Goal: Task Accomplishment & Management: Complete application form

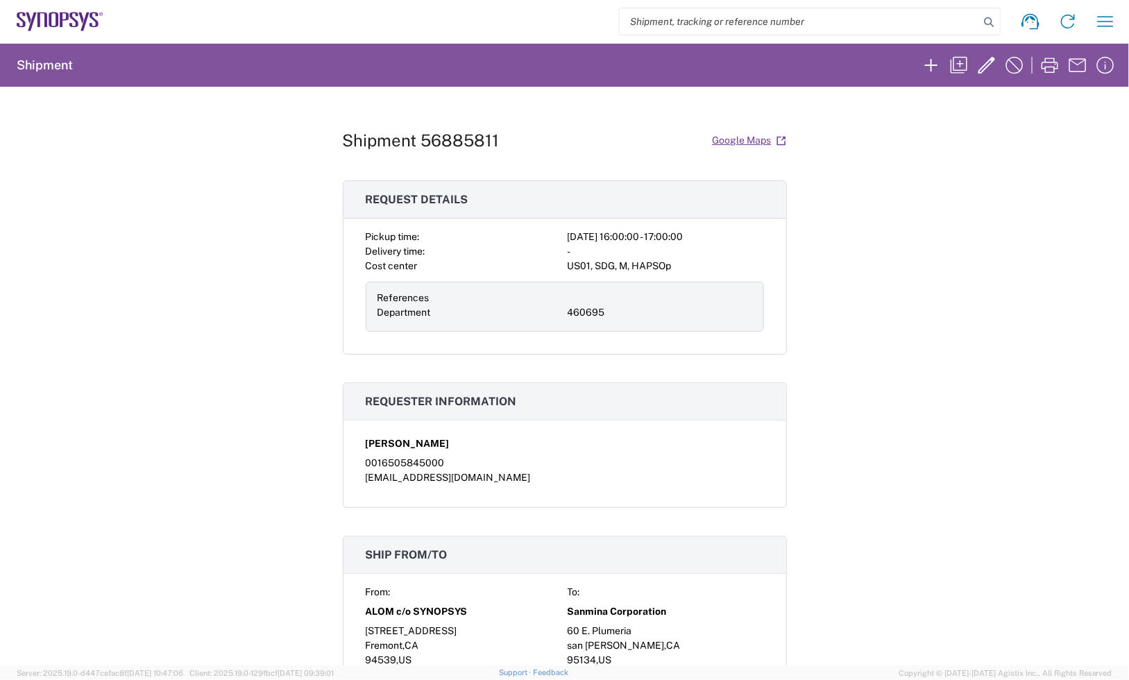
scroll to position [607, 0]
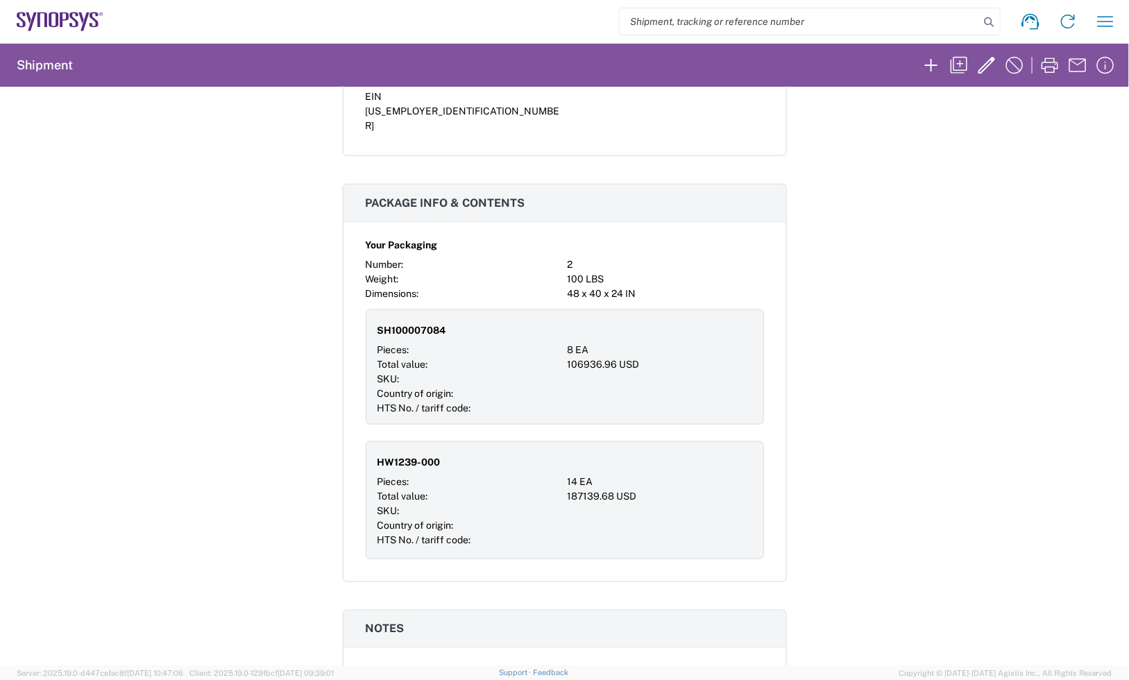
click at [80, 22] on icon at bounding box center [60, 21] width 87 height 19
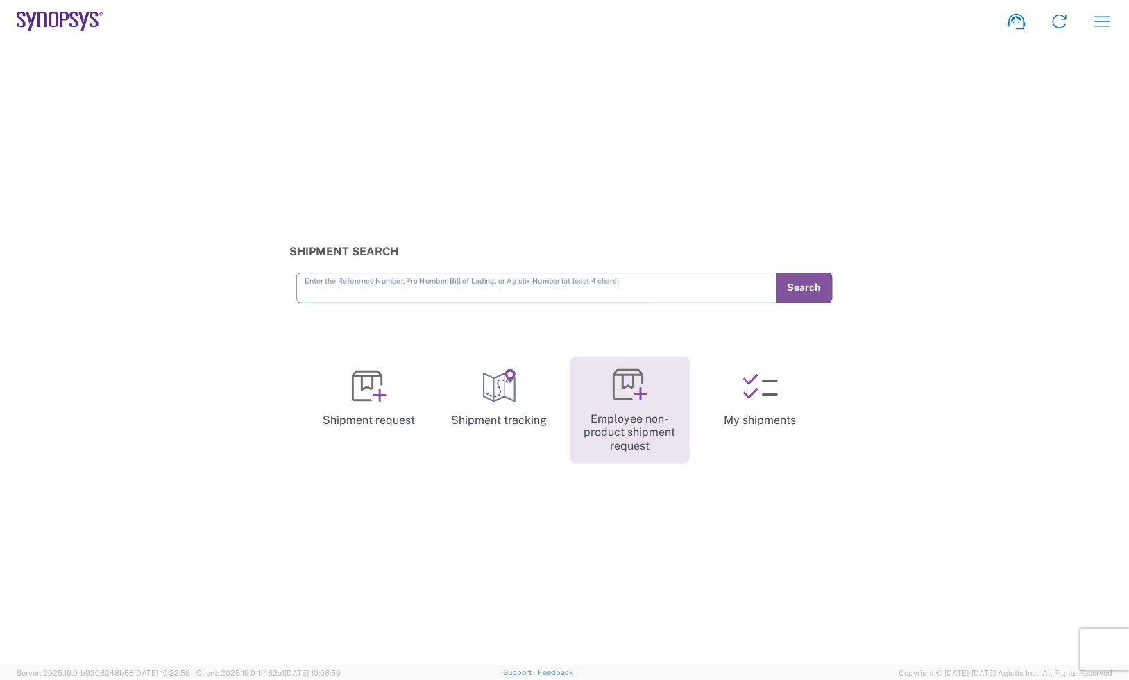
click at [635, 427] on link "Employee non-product shipment request" at bounding box center [629, 411] width 119 height 108
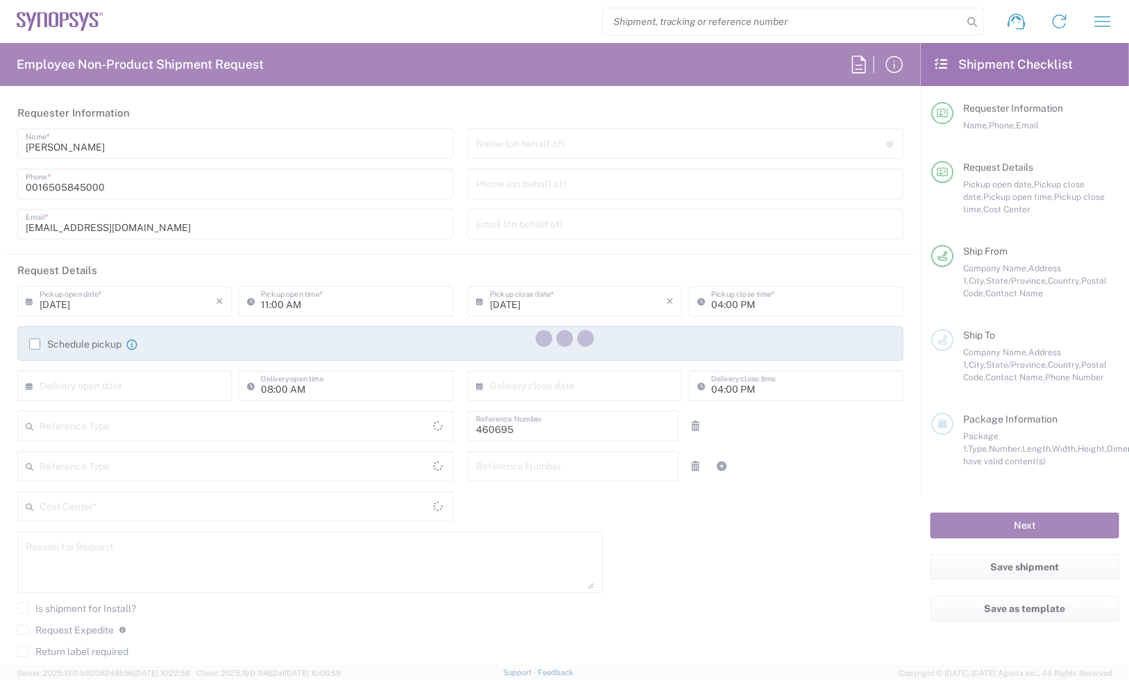
type input "Department"
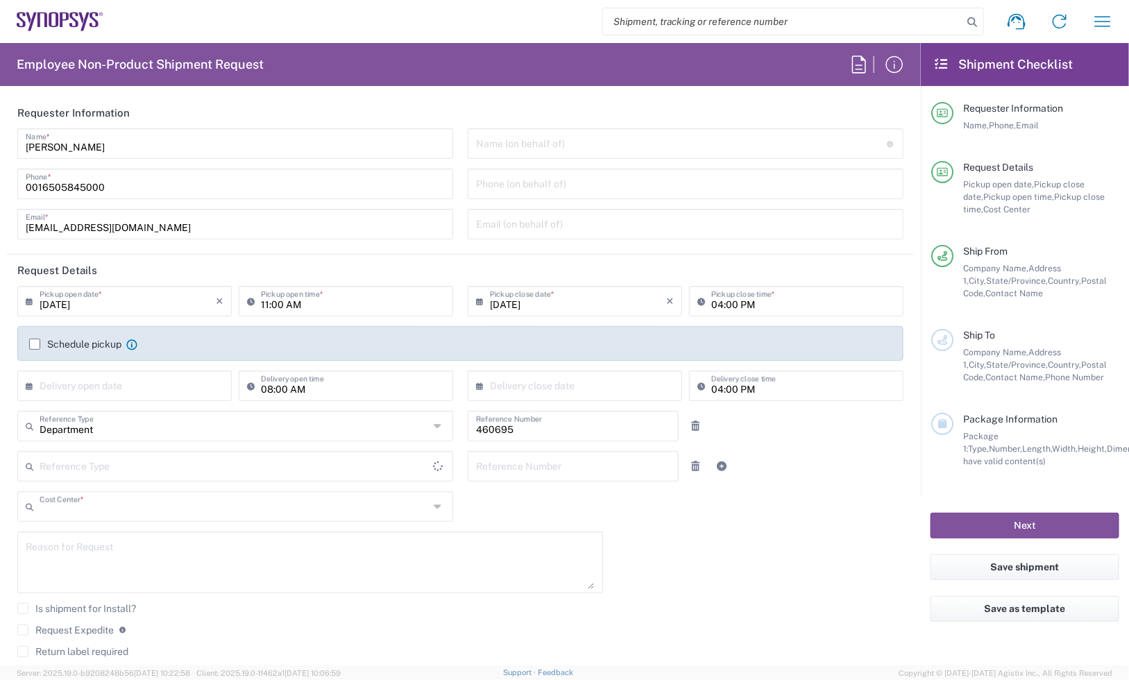
type input "US01, SDG, M, HAPSOp 460695"
type input "United States"
type input "California"
type input "Delivered at Place"
type input "United States"
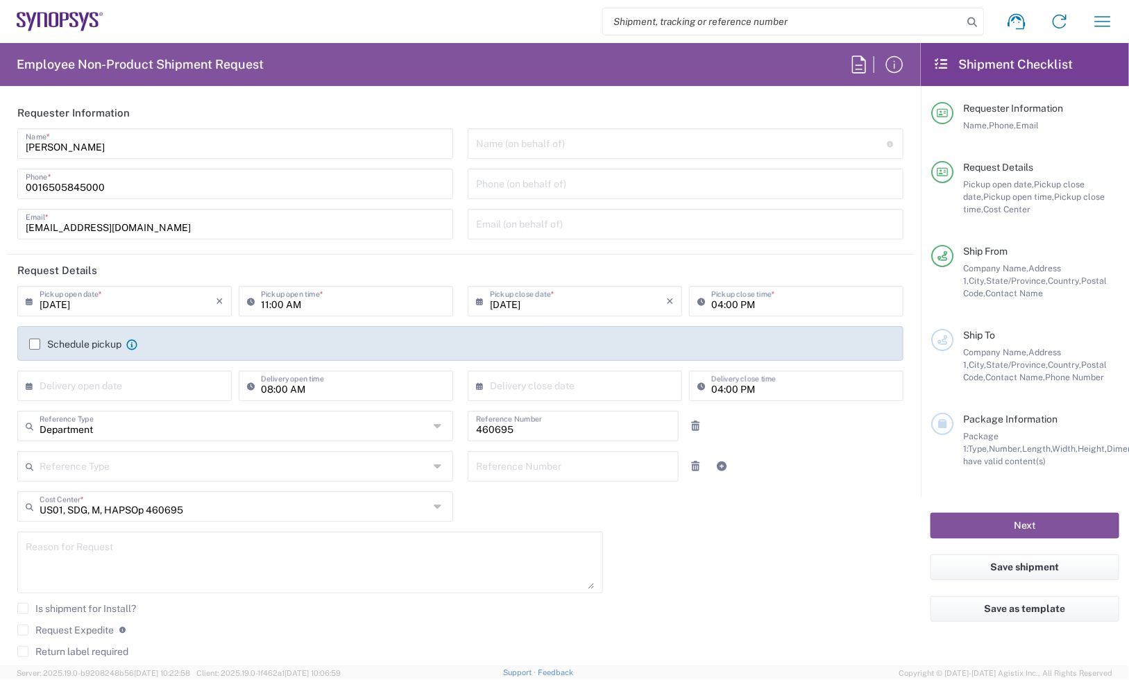
click at [143, 306] on input "09/22/2025" at bounding box center [128, 300] width 176 height 24
click at [112, 425] on span "23" at bounding box center [106, 426] width 21 height 19
type input "09/23/2025"
type input "Headquarters USSV"
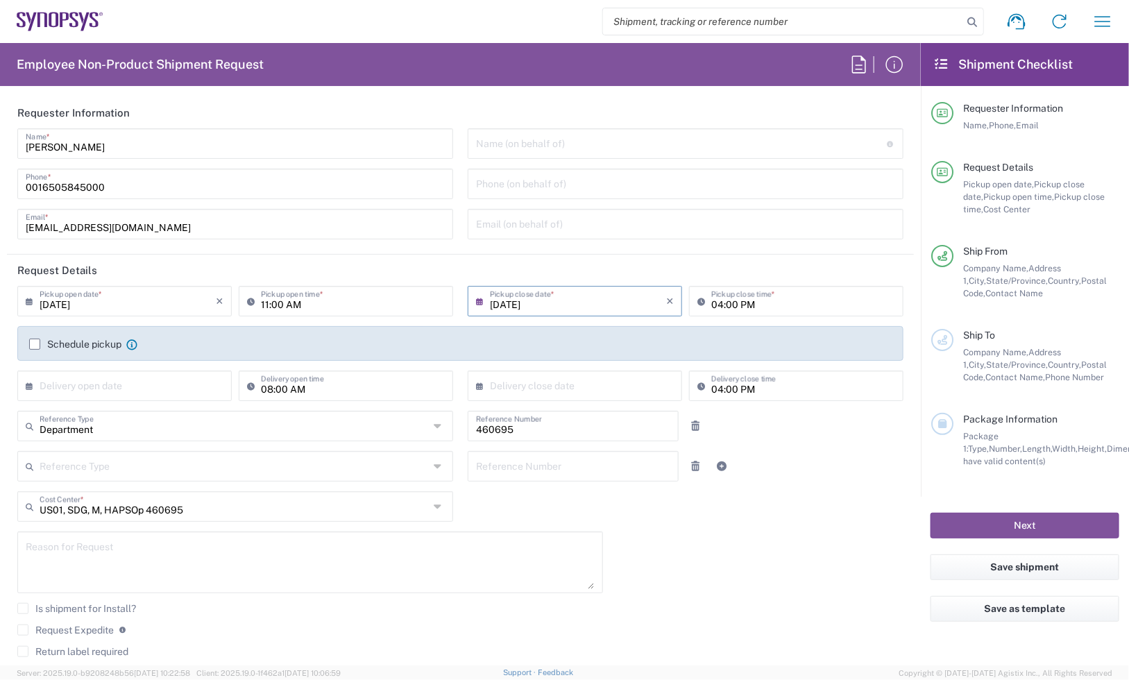
click at [78, 567] on textarea at bounding box center [310, 562] width 569 height 53
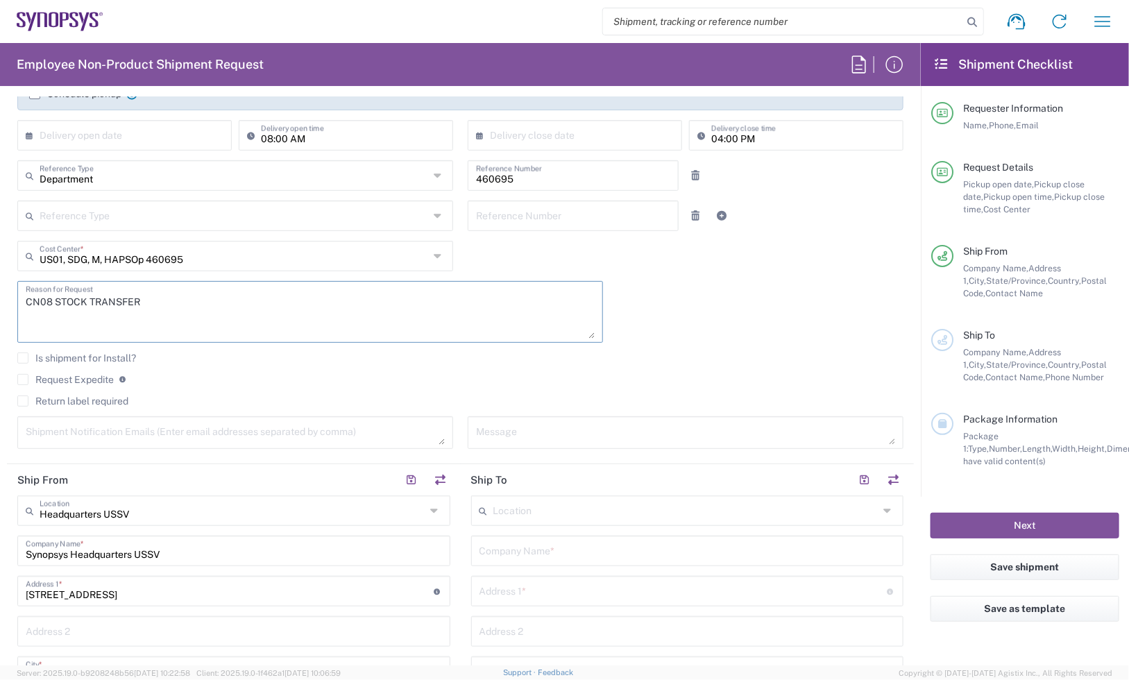
scroll to position [260, 0]
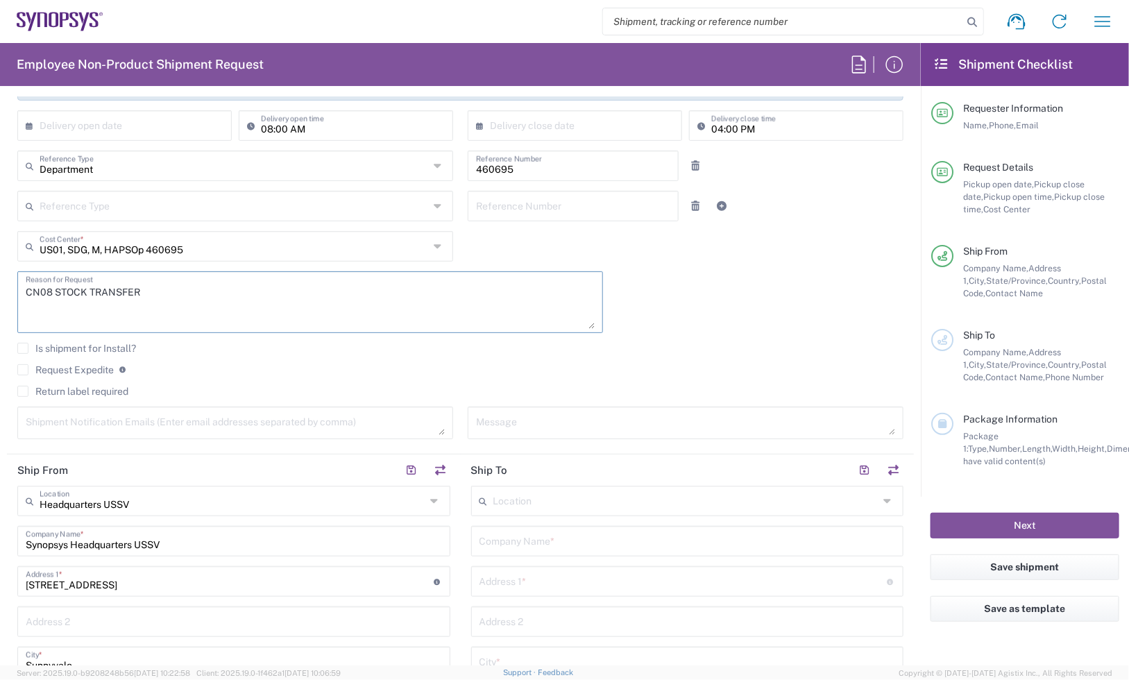
type textarea "CN08 STOCK TRANSFER"
drag, startPoint x: 177, startPoint y: 529, endPoint x: -189, endPoint y: 512, distance: 366.7
click at [0, 512] on html "Shipment request Shipment tracking Employee non-product shipment request My shi…" at bounding box center [564, 340] width 1129 height 680
type input "A"
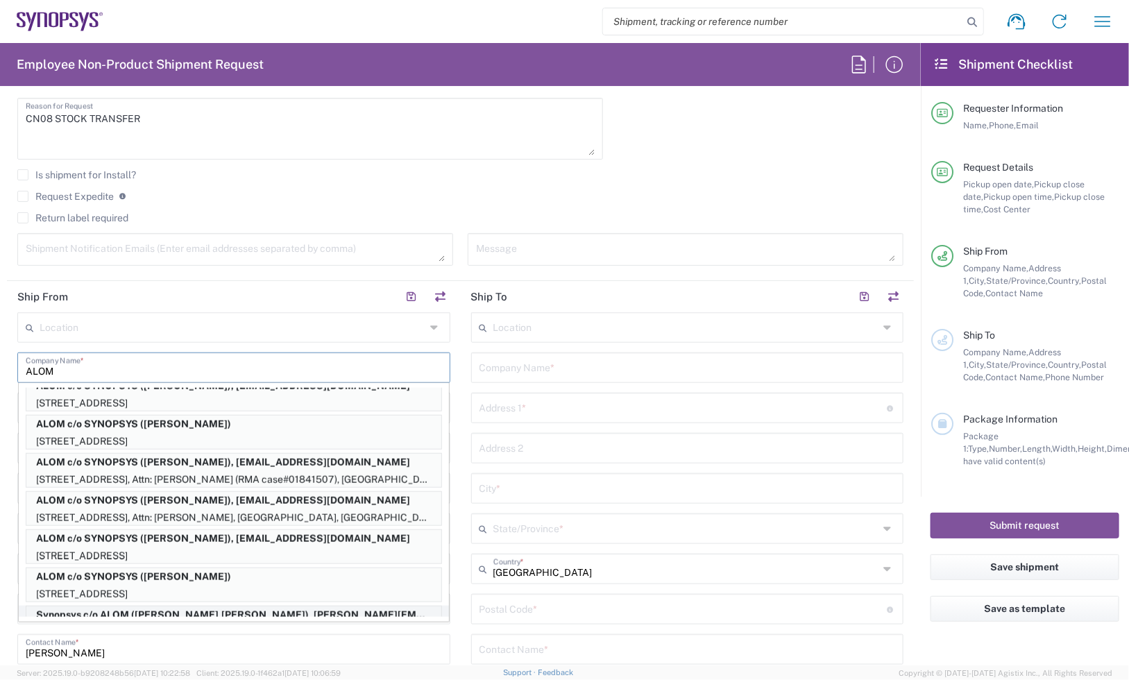
scroll to position [0, 0]
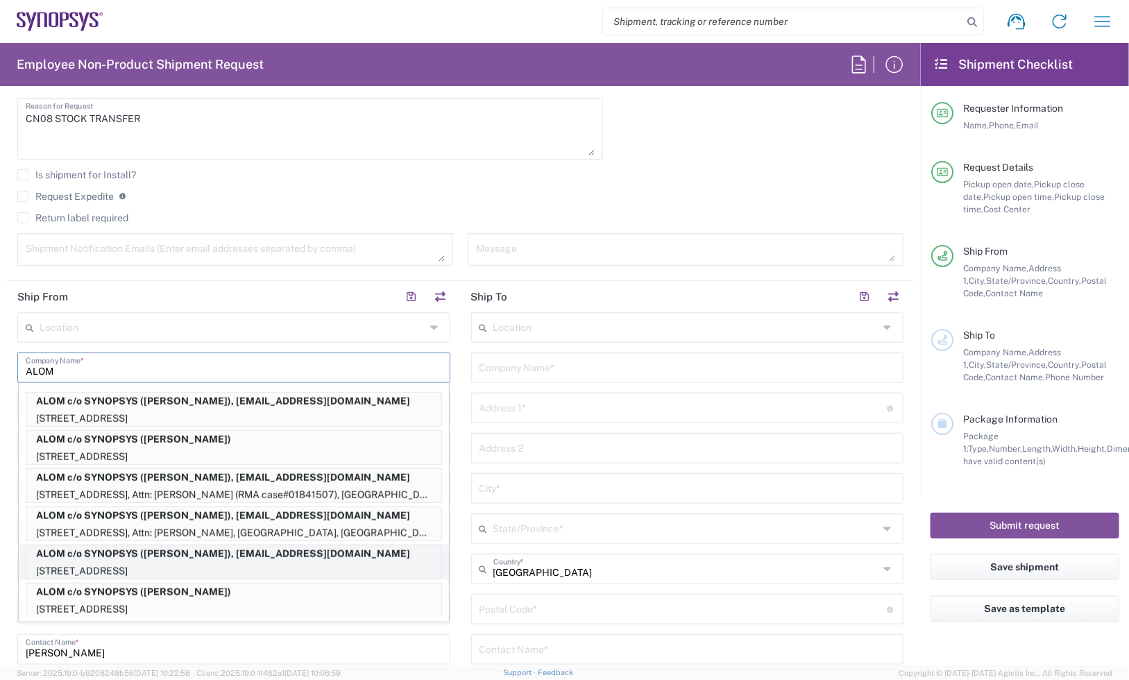
click at [332, 556] on p "ALOM c/o SYNOPSYS (Nirali Trivedi), synopsyssupport@alom.com" at bounding box center [233, 553] width 415 height 17
type input "ALOM c/o SYNOPSYS"
type input "[STREET_ADDRESS]"
type input "Fremont"
type input "94539"
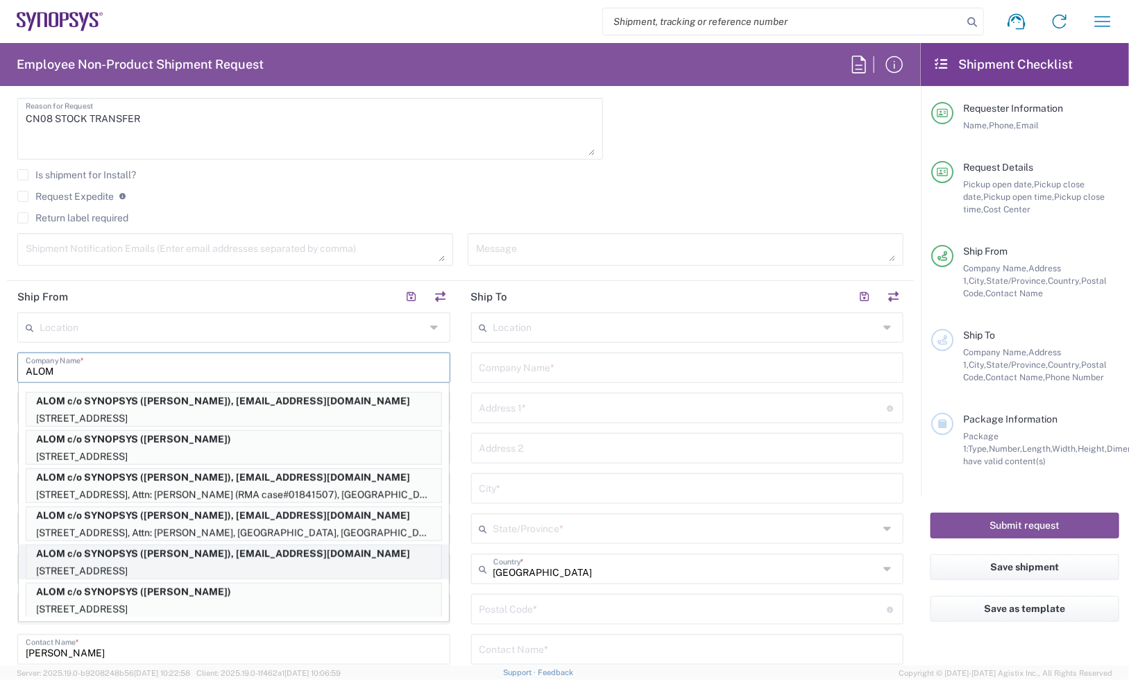
type input "Nirali Trivedi"
type input "4086498039"
type input "synopsyssupport@alom.com"
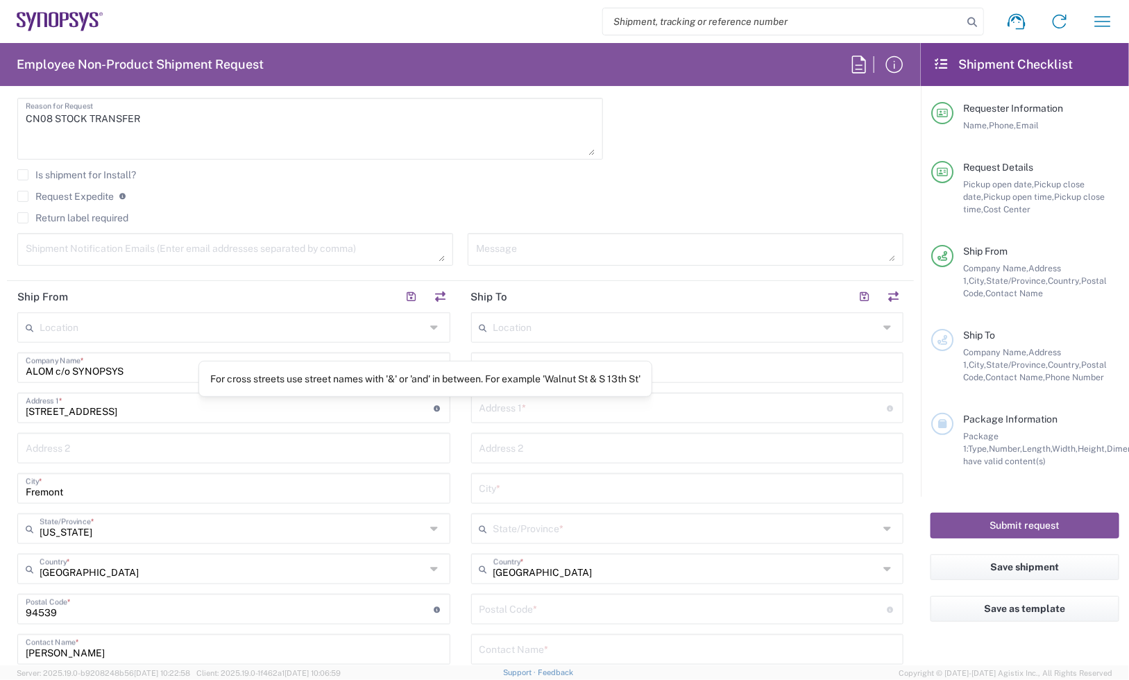
click at [504, 365] on div "For cross streets use street names with '&' or 'and' in between. For example 'W…" at bounding box center [425, 379] width 454 height 36
click at [506, 364] on input "text" at bounding box center [687, 366] width 416 height 24
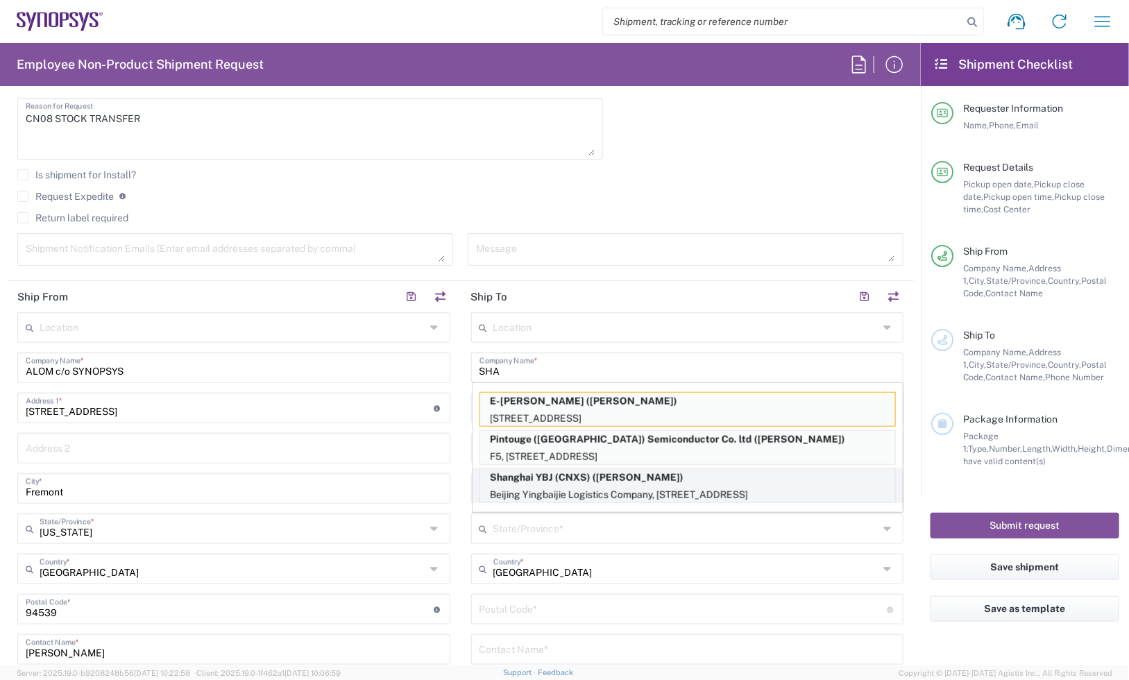
click at [645, 493] on p "Beijing Yingbaijie Logistics Company, Room 108, No. 525 Building 2 Jiasong, Sha…" at bounding box center [687, 494] width 415 height 17
type input "Shanghai YBJ (CNXS)"
type input "Beijing Yingbaijie Logistics Company"
type input "Room 108, No. 525 Building 2 Jiasong"
type input "Shanghai -Quingpu"
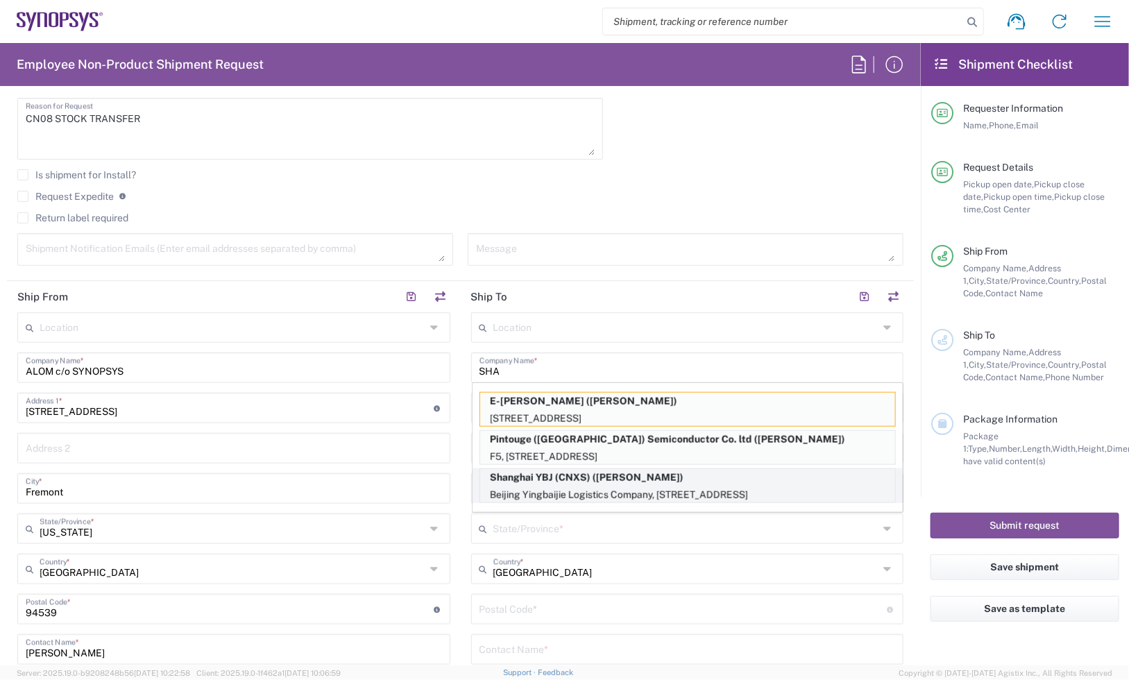
type input "China"
type input "201799"
type input "Jim Liu"
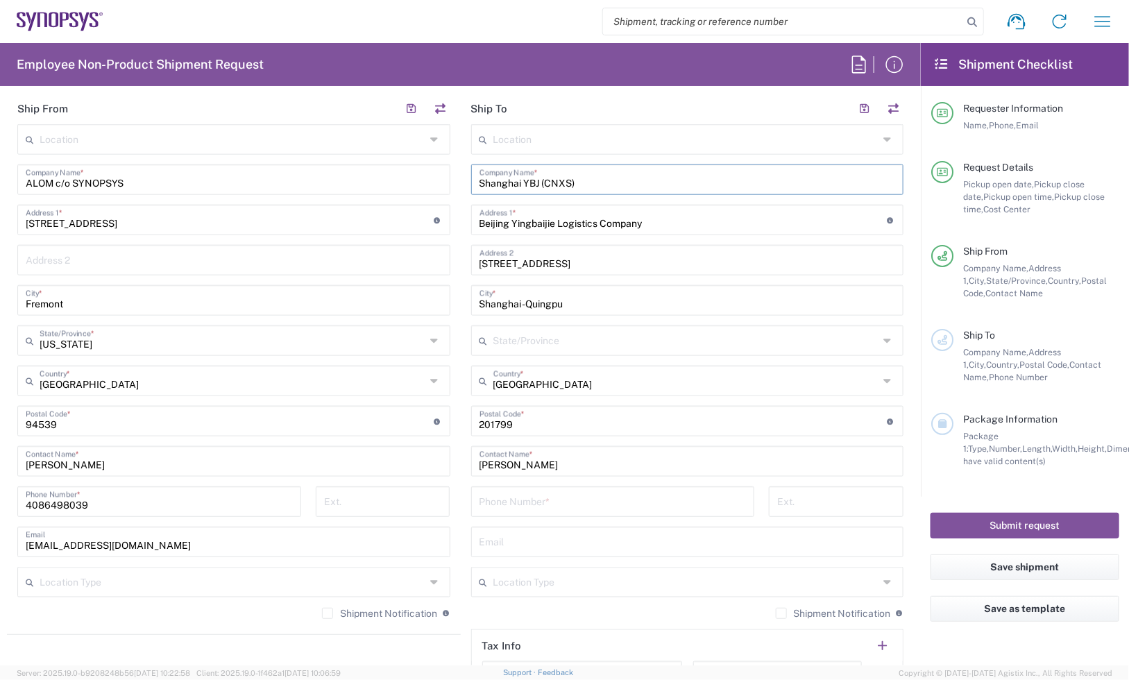
scroll to position [780, 0]
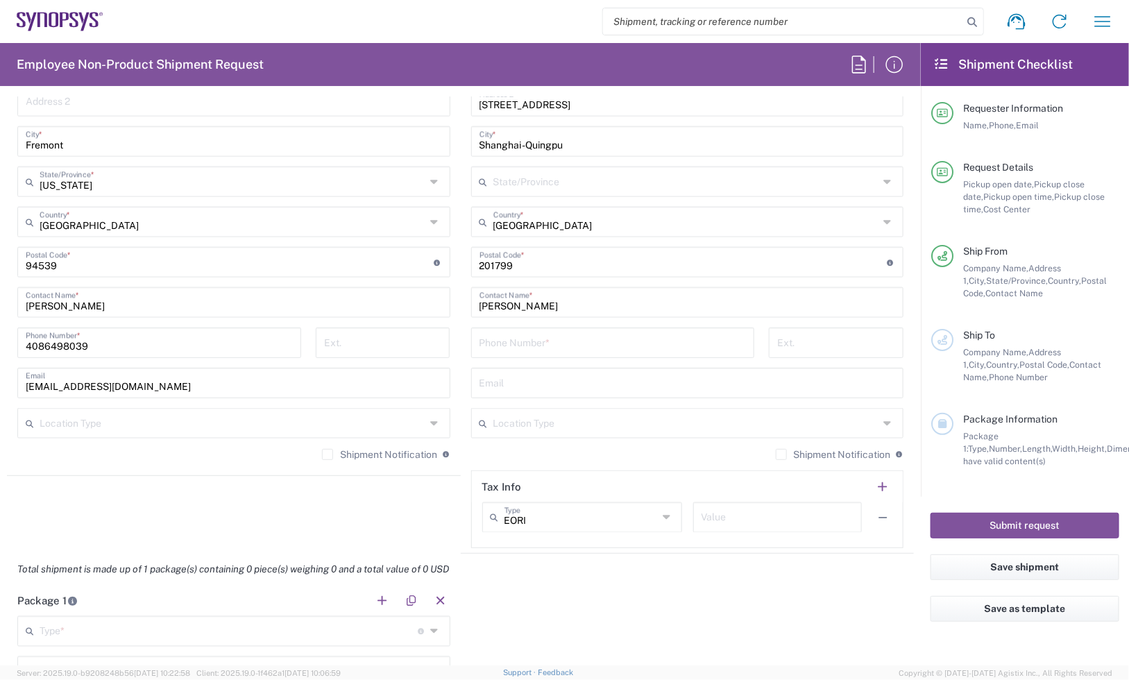
click at [776, 453] on label "Shipment Notification" at bounding box center [833, 454] width 115 height 11
click at [781, 454] on input "Shipment Notification" at bounding box center [781, 454] width 0 height 0
click at [335, 455] on label "Shipment Notification" at bounding box center [379, 454] width 115 height 11
click at [327, 454] on input "Shipment Notification" at bounding box center [327, 454] width 0 height 0
click at [515, 341] on input "tel" at bounding box center [612, 342] width 267 height 24
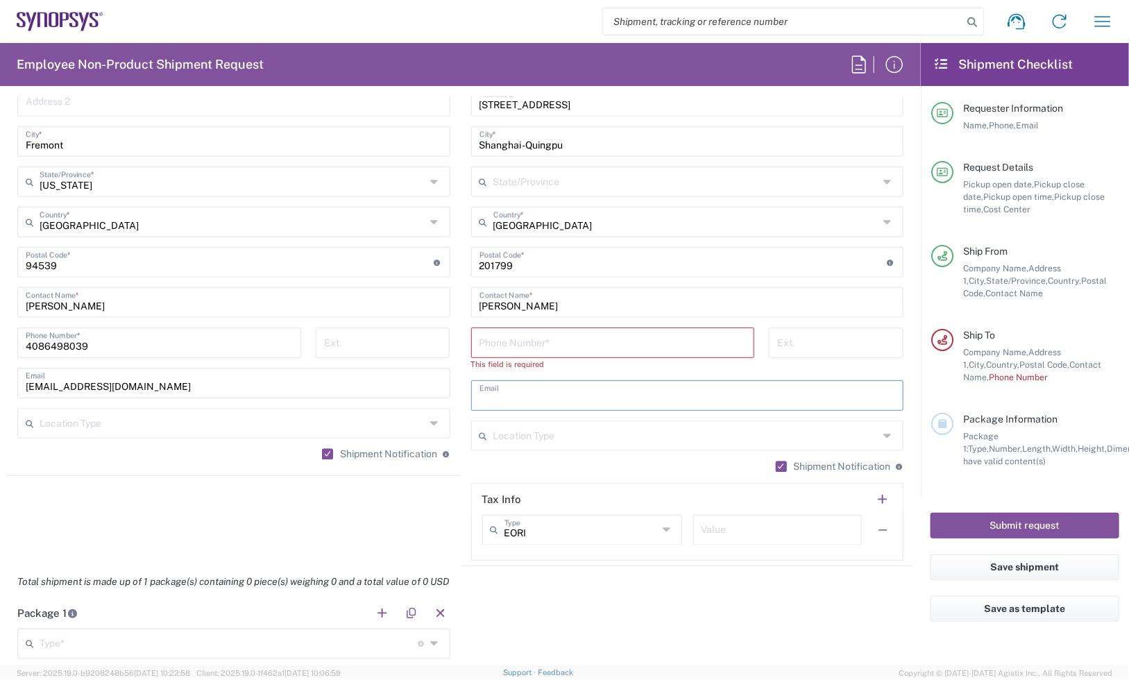
click at [498, 394] on div "Email" at bounding box center [687, 395] width 433 height 31
paste input "Jim Liu <quanliu@synopsys.com>"
drag, startPoint x: 511, startPoint y: 393, endPoint x: 417, endPoint y: 397, distance: 93.7
click at [417, 397] on div "Ship From Location Aachen DE04 Agrate Brianza IT01 Aschheim DE02 Atlanta US60 A…" at bounding box center [460, 250] width 907 height 632
type input "quanliu@synopsys.com"
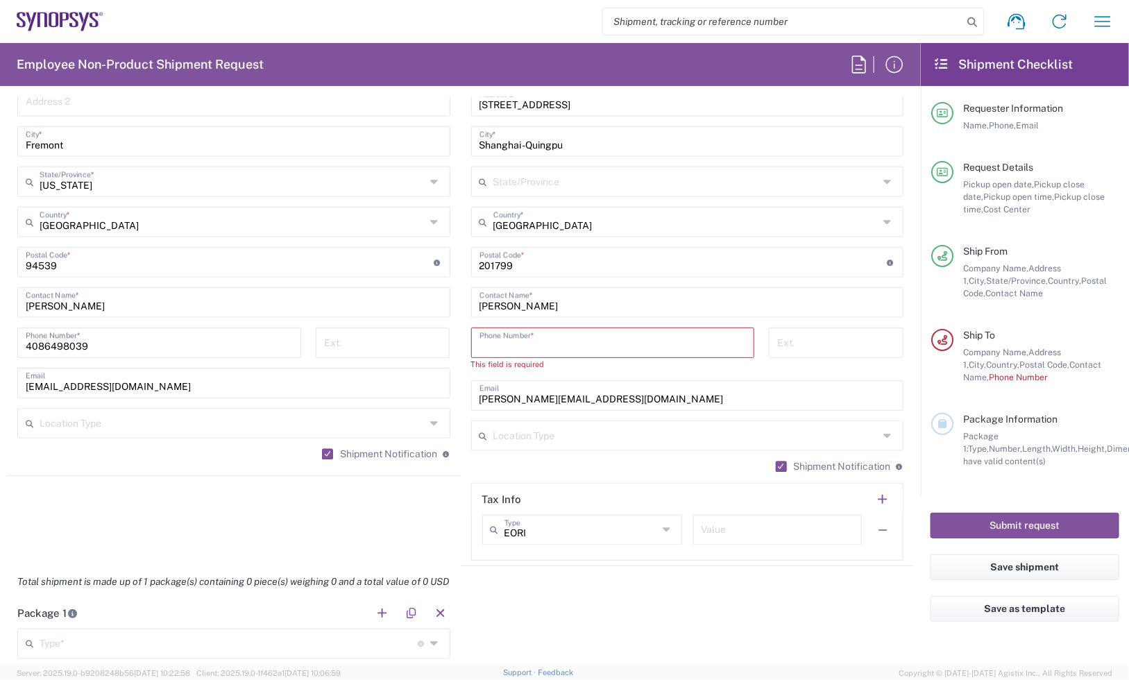
click at [527, 348] on input "tel" at bounding box center [612, 342] width 267 height 24
paste input "+86.755.825.19800"
click at [534, 343] on input "+86.755.825.19800" at bounding box center [612, 342] width 267 height 24
click at [514, 347] on input "+86.755.82519800" at bounding box center [612, 342] width 267 height 24
click at [494, 344] on input "+86.75582519800" at bounding box center [612, 342] width 267 height 24
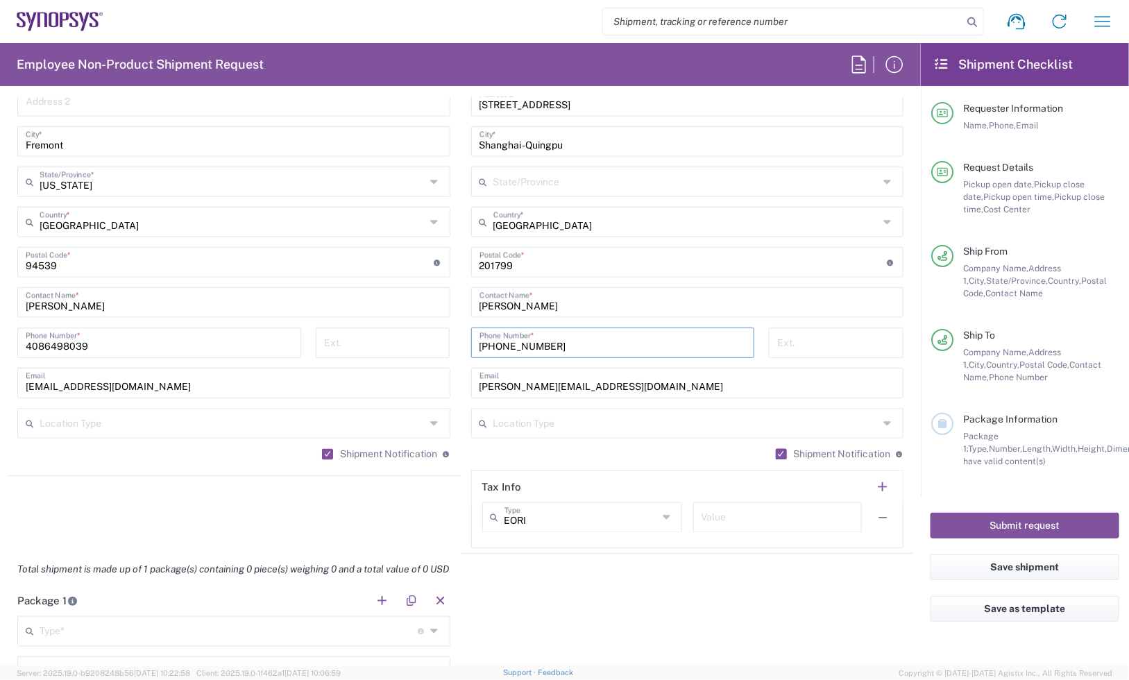
drag, startPoint x: 477, startPoint y: 348, endPoint x: 421, endPoint y: 352, distance: 56.4
click at [429, 352] on div "Ship From Location Aachen DE04 Agrate Brianza IT01 Aschheim DE02 Atlanta US60 A…" at bounding box center [460, 243] width 907 height 619
type input "8675582519800"
click at [520, 451] on div "Shipment Notification If checked, a shipment notification email will be sent to…" at bounding box center [687, 459] width 433 height 22
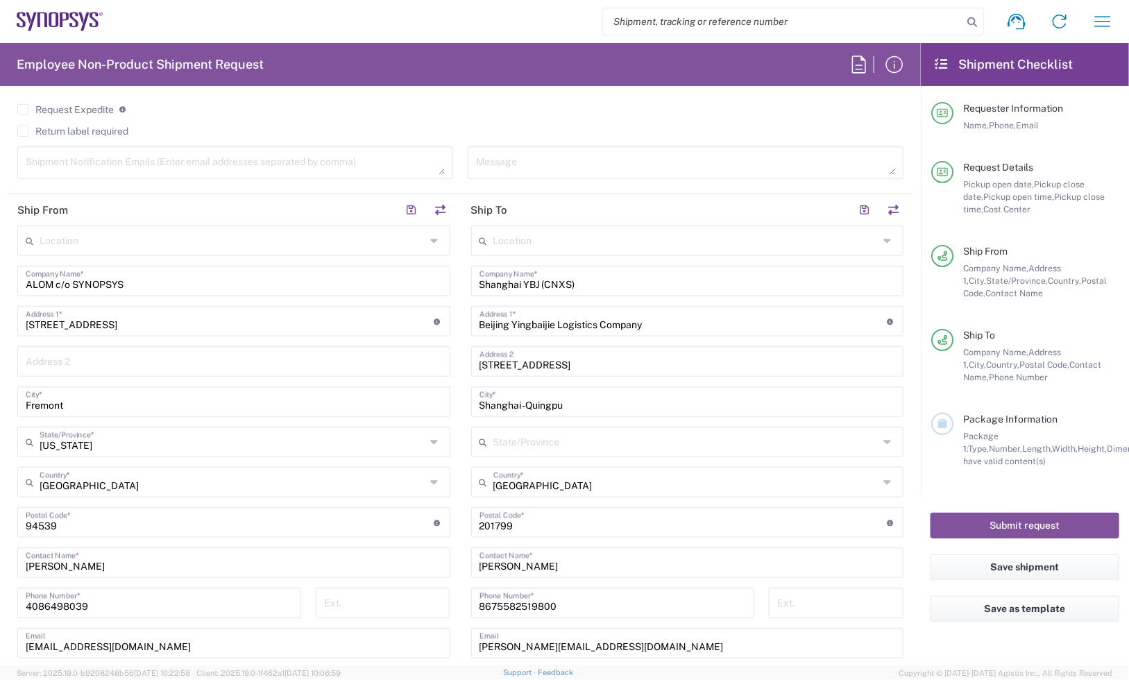
scroll to position [260, 0]
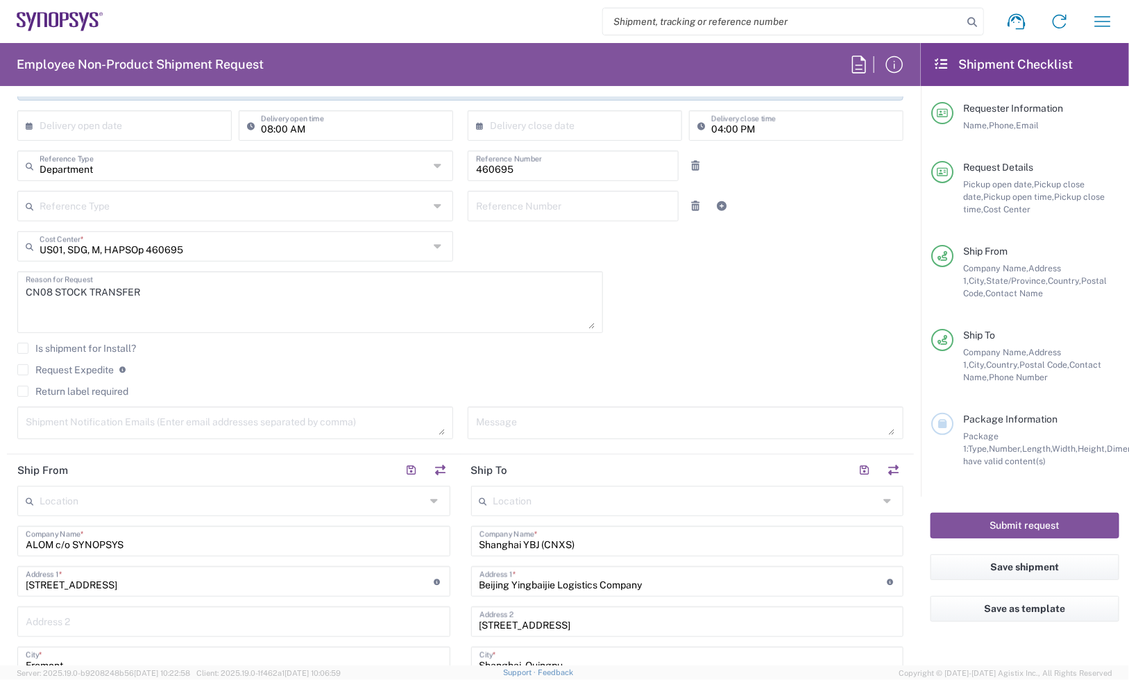
click at [104, 434] on textarea at bounding box center [235, 423] width 419 height 24
type textarea "I"
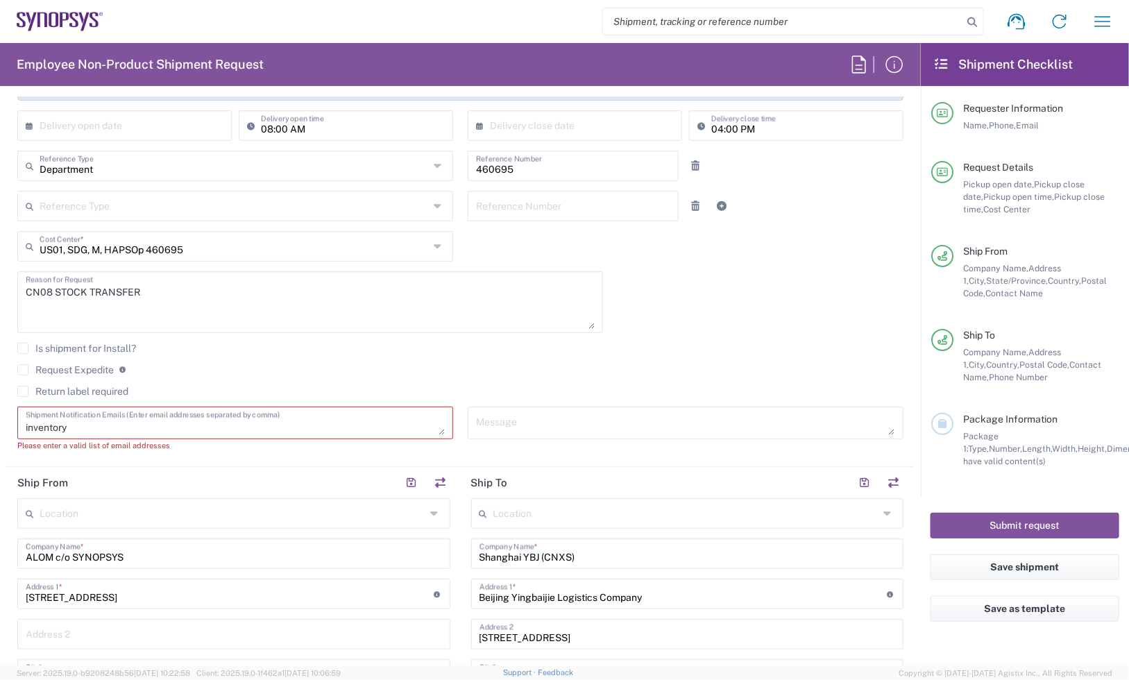
drag, startPoint x: 130, startPoint y: 434, endPoint x: -20, endPoint y: 441, distance: 150.0
click at [0, 441] on html "Shipment request Shipment tracking Employee non-product shipment request My shi…" at bounding box center [564, 340] width 1129 height 680
paste textarea "+86.755.825.19800"
drag, startPoint x: 126, startPoint y: 428, endPoint x: -130, endPoint y: 432, distance: 256.7
click at [0, 432] on html "Shipment request Shipment tracking Employee non-product shipment request My shi…" at bounding box center [564, 340] width 1129 height 680
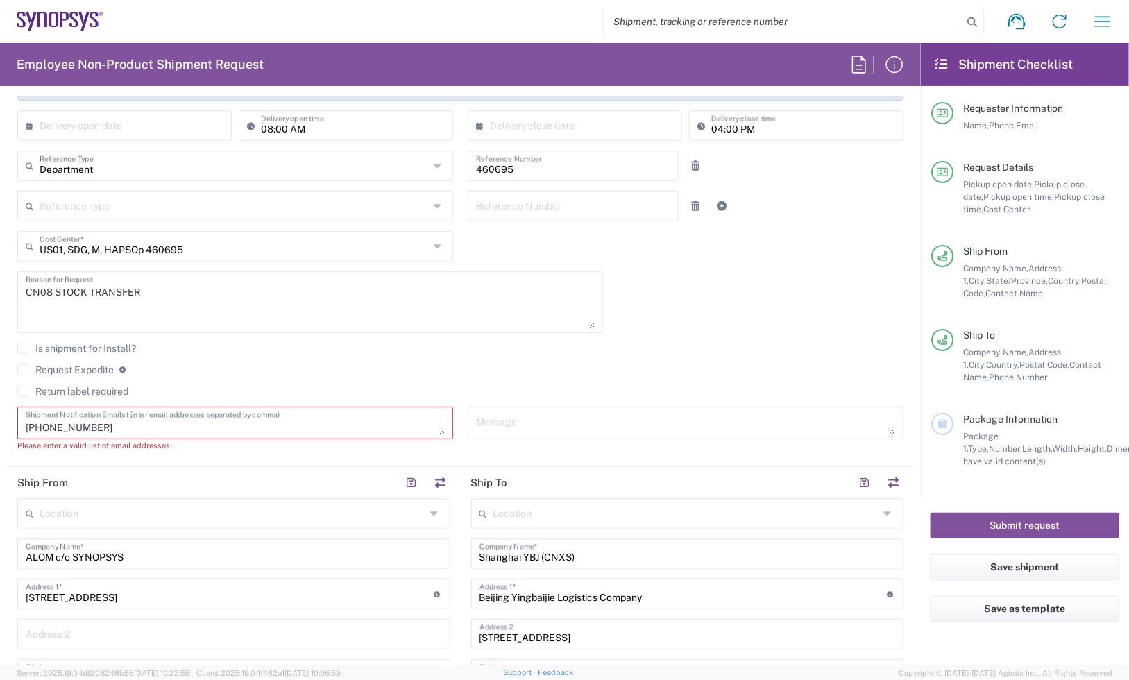
paste textarea "inventory-team@synopsys.com"
click at [193, 415] on textarea "inventory-team@synopsys.com," at bounding box center [235, 423] width 419 height 24
paste textarea "shipping-emea@synopsys.com"
click at [330, 427] on textarea "inventory-team@synopsys.com, shipping-emea@synopsys.com," at bounding box center [235, 423] width 419 height 24
paste textarea "shipping <shipping@synopsys.com>"
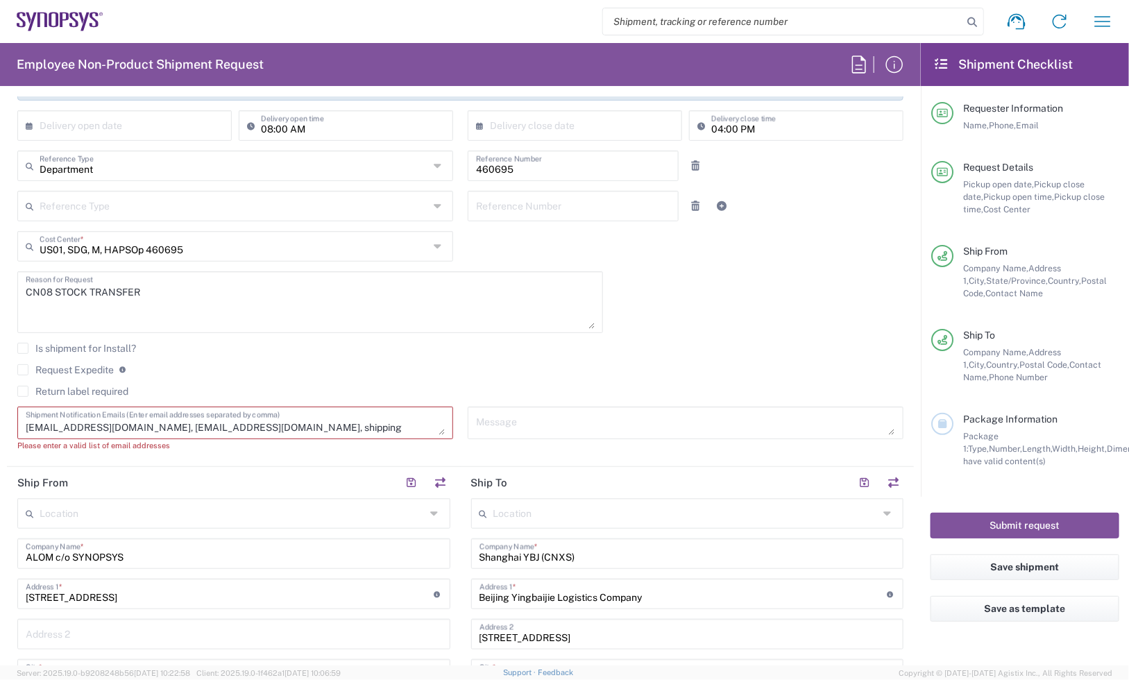
scroll to position [14, 0]
click at [438, 431] on div "inventory-team@synopsys.com, shipping-emea@synopsys.com, shipping <shipping@syn…" at bounding box center [235, 423] width 436 height 33
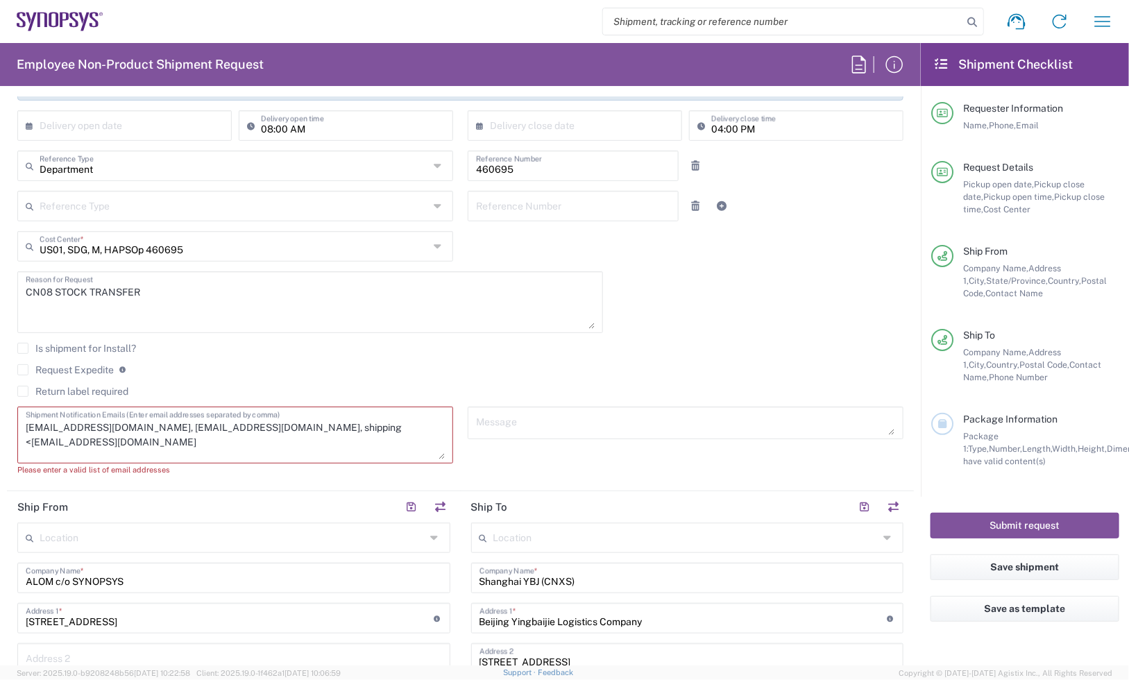
drag, startPoint x: 431, startPoint y: 431, endPoint x: 428, endPoint y: 456, distance: 24.4
click at [428, 456] on textarea "inventory-team@synopsys.com, shipping-emea@synopsys.com, shipping <shipping@syn…" at bounding box center [235, 435] width 419 height 49
click at [30, 438] on textarea "inventory-team@synopsys.com, shipping-emea@synopsys.com, shipping <shipping@syn…" at bounding box center [235, 435] width 419 height 49
click at [335, 425] on textarea "inventory-team@synopsys.com, shipping-emea@synopsys.com, shipping shipping@syno…" at bounding box center [235, 435] width 419 height 49
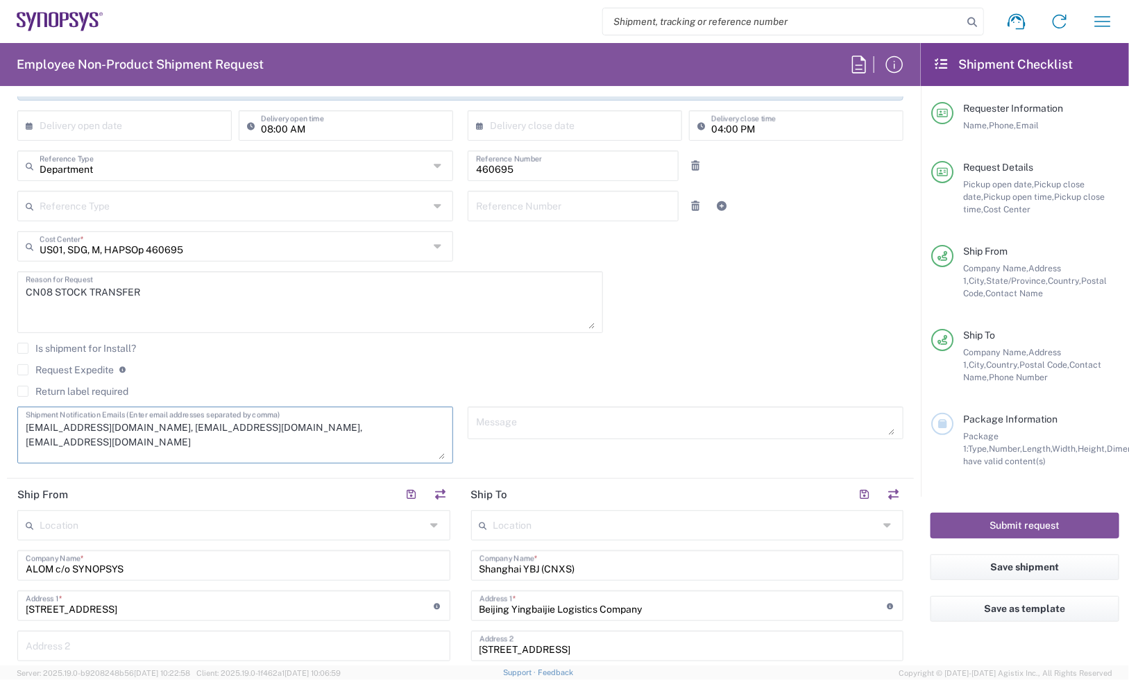
type textarea "inventory-team@synopsys.com, shipping-emea@synopsys.com, shipping@synopsys.com"
click at [503, 333] on div "CN08 STOCK TRANSFER Reason for Request" at bounding box center [310, 302] width 586 height 62
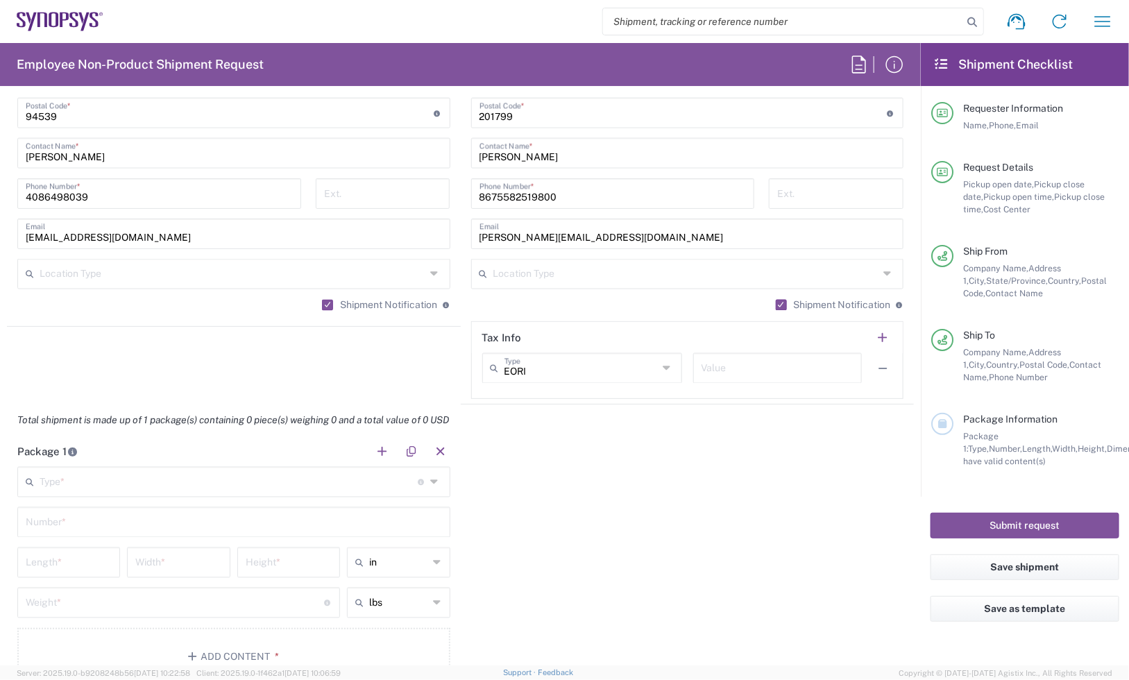
scroll to position [1214, 0]
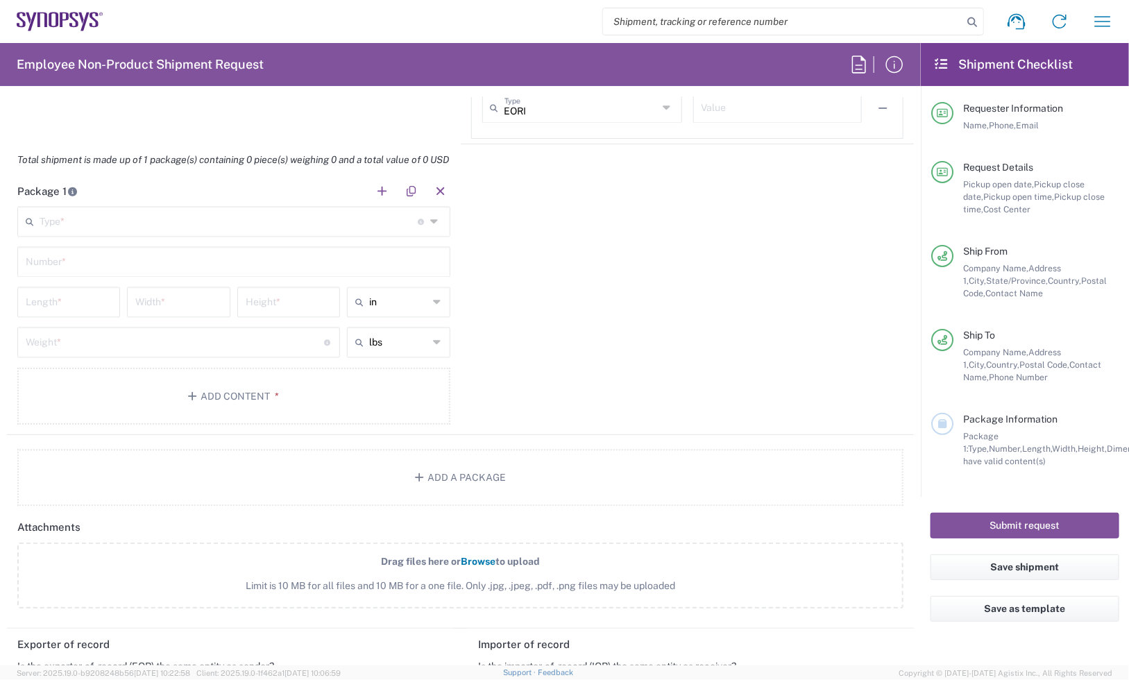
click at [147, 210] on input "text" at bounding box center [229, 221] width 378 height 24
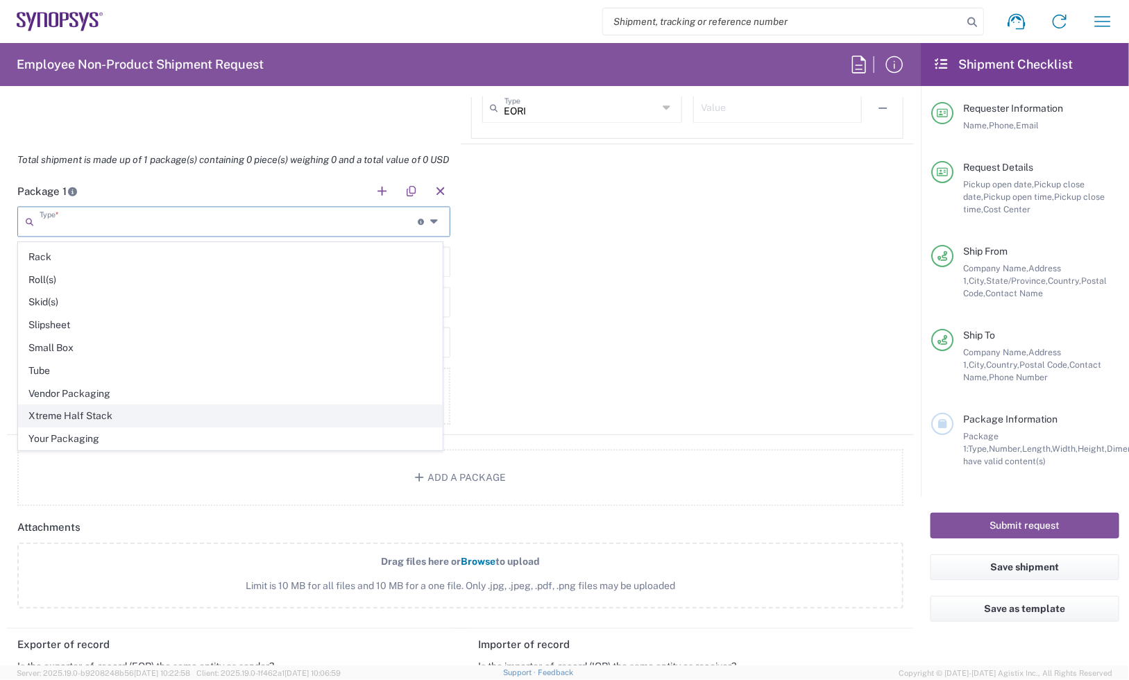
scroll to position [669, 0]
click at [74, 434] on span "Your Packaging" at bounding box center [230, 439] width 423 height 22
type input "Your Packaging"
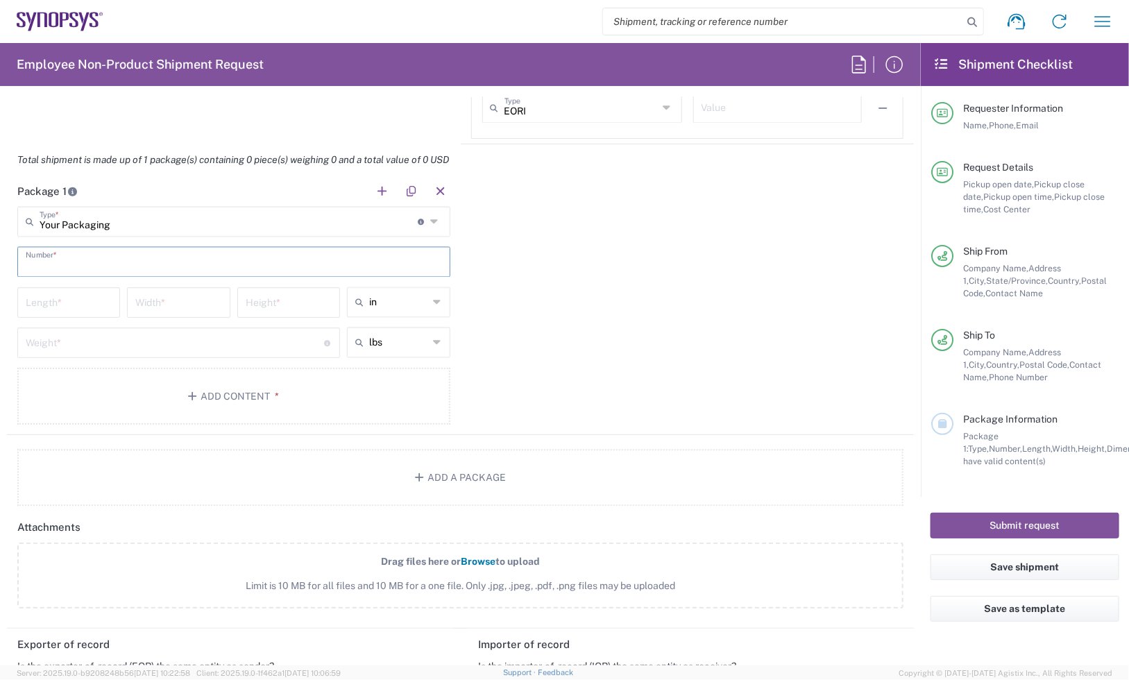
click at [67, 252] on input "text" at bounding box center [234, 261] width 416 height 24
type input "1"
click at [60, 291] on input "number" at bounding box center [69, 301] width 86 height 24
type input "48"
type input "40"
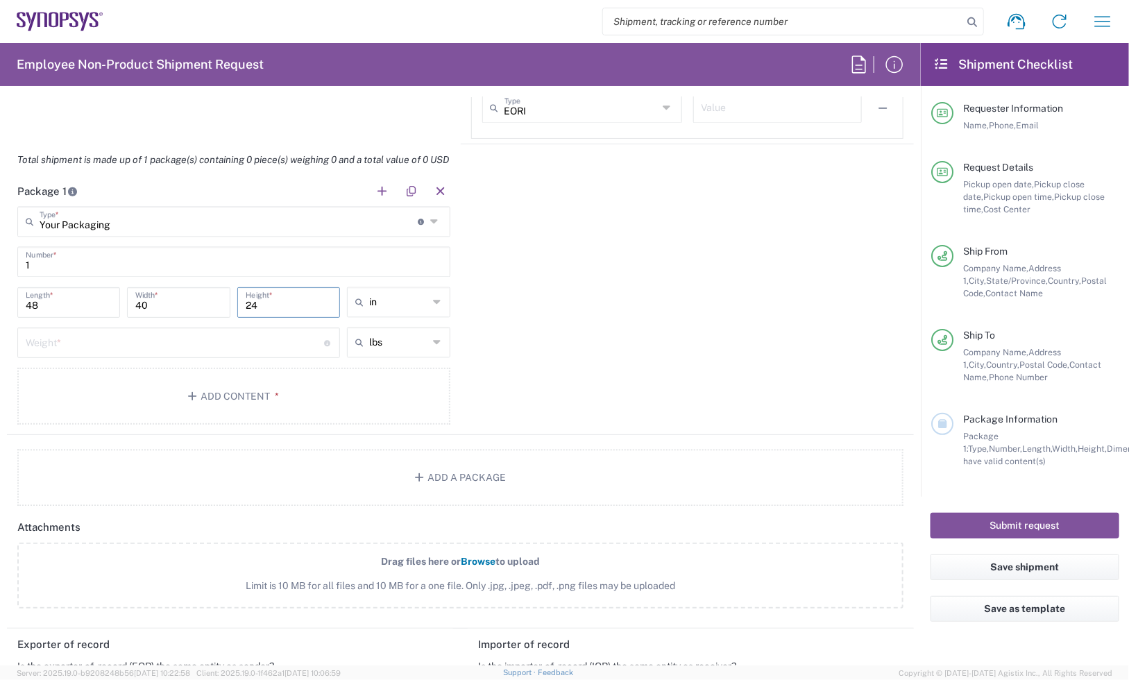
type input "24"
drag, startPoint x: 36, startPoint y: 354, endPoint x: 28, endPoint y: 361, distance: 10.3
click at [35, 354] on input "number" at bounding box center [175, 342] width 298 height 24
type input "50"
click at [188, 437] on agx-package-information "Total shipment is made up of 1 package(s) containing 0 piece(s) weighing 50 and…" at bounding box center [460, 325] width 907 height 362
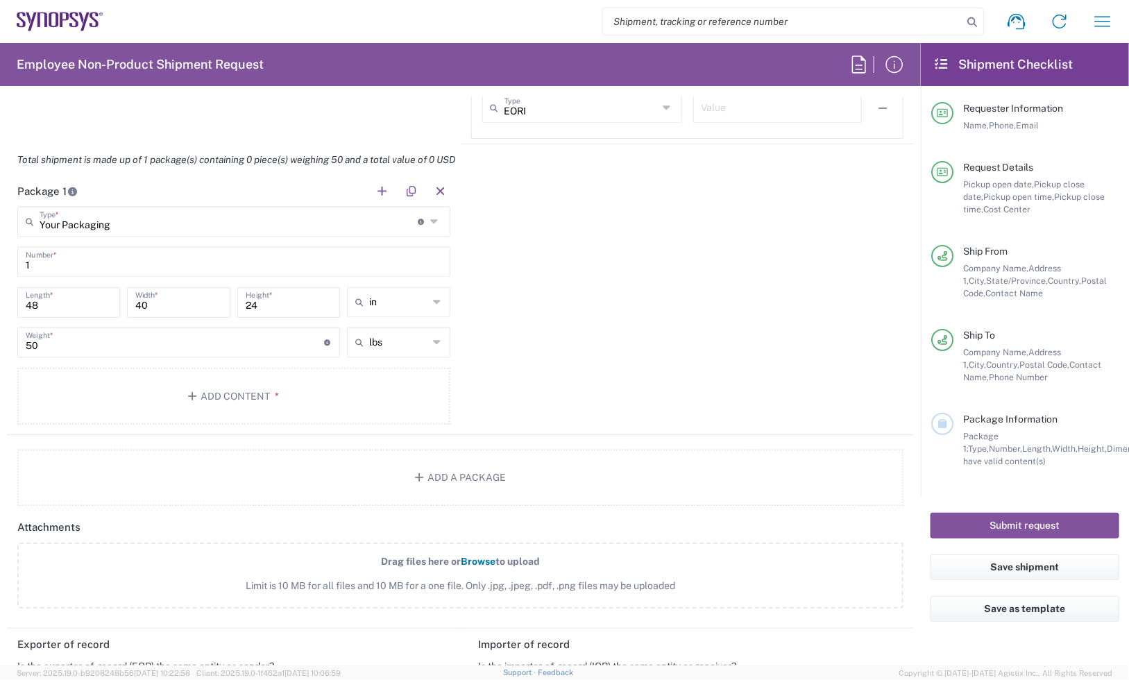
click at [192, 432] on agx-form-section "Package 1 Your Packaging Type * Material used to package goods Bale(s) Basket(s…" at bounding box center [234, 305] width 454 height 259
click at [226, 393] on button "Add Content *" at bounding box center [233, 396] width 433 height 57
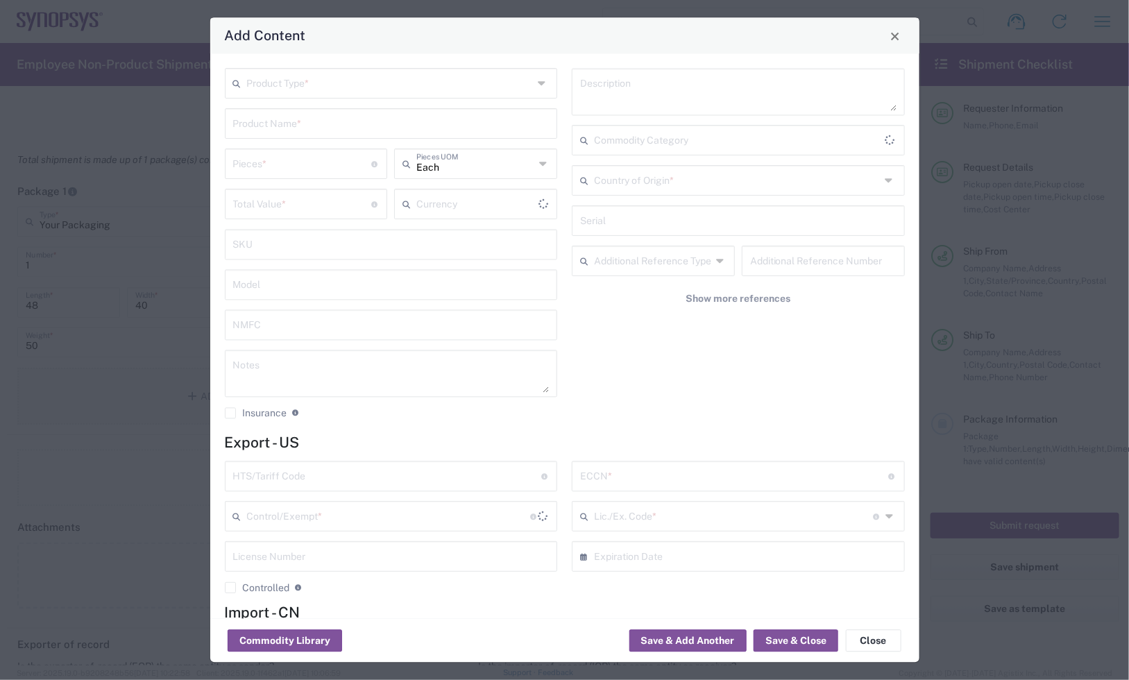
type input "US Dollar"
click at [309, 76] on input "text" at bounding box center [390, 83] width 287 height 24
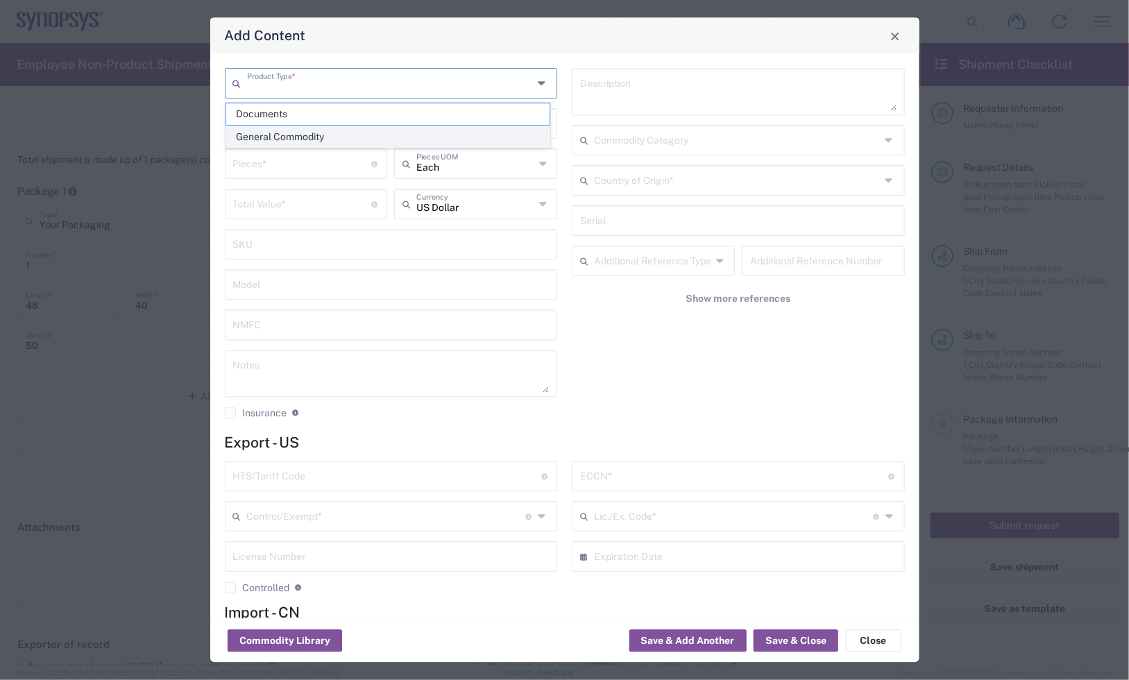
click at [349, 139] on span "General Commodity" at bounding box center [387, 137] width 323 height 22
type input "General Commodity"
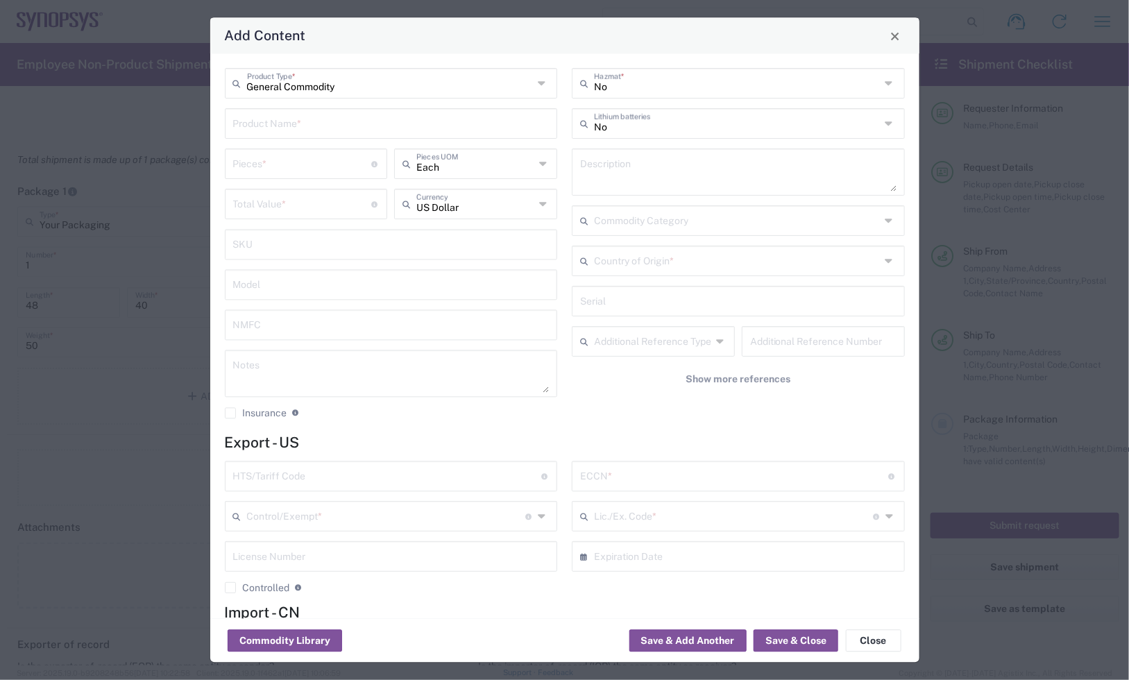
click at [337, 129] on input "text" at bounding box center [391, 123] width 316 height 24
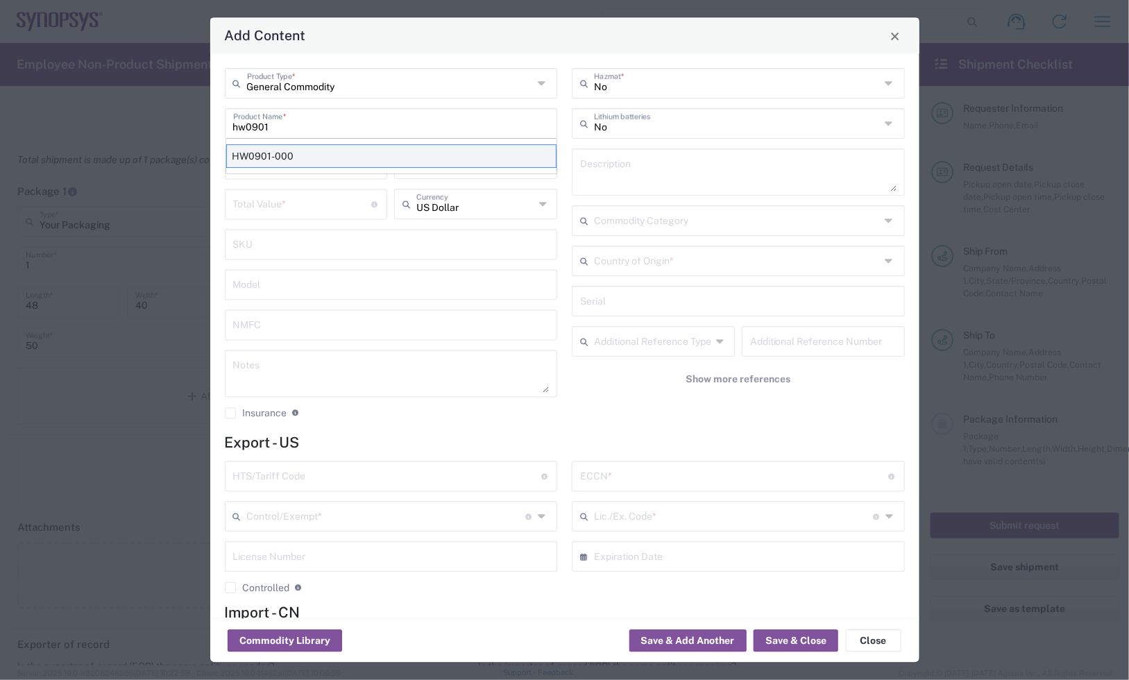
click at [338, 154] on div "HW0901-000" at bounding box center [391, 157] width 330 height 24
type input "HW0901-000"
type input "36228.28"
type textarea "ZeBu EP1 Elite Module 4F -1 HW"
type input "Sweden"
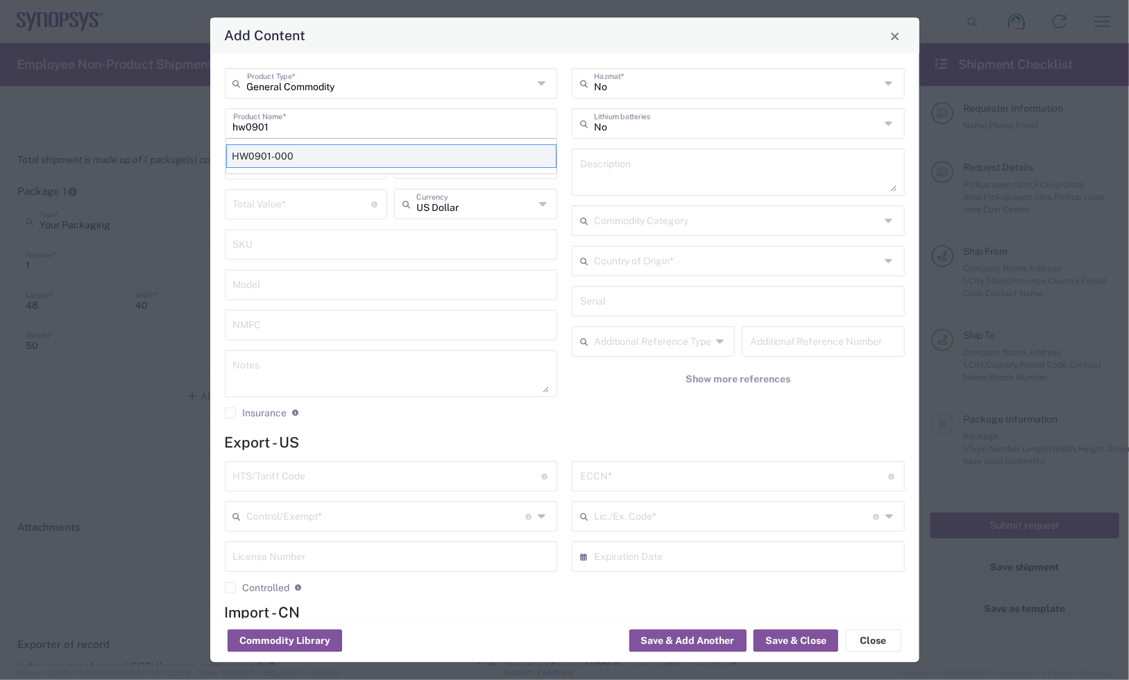
type input "K094912"
type input "8473.30.0002"
type input "BIS"
type input "EAR99"
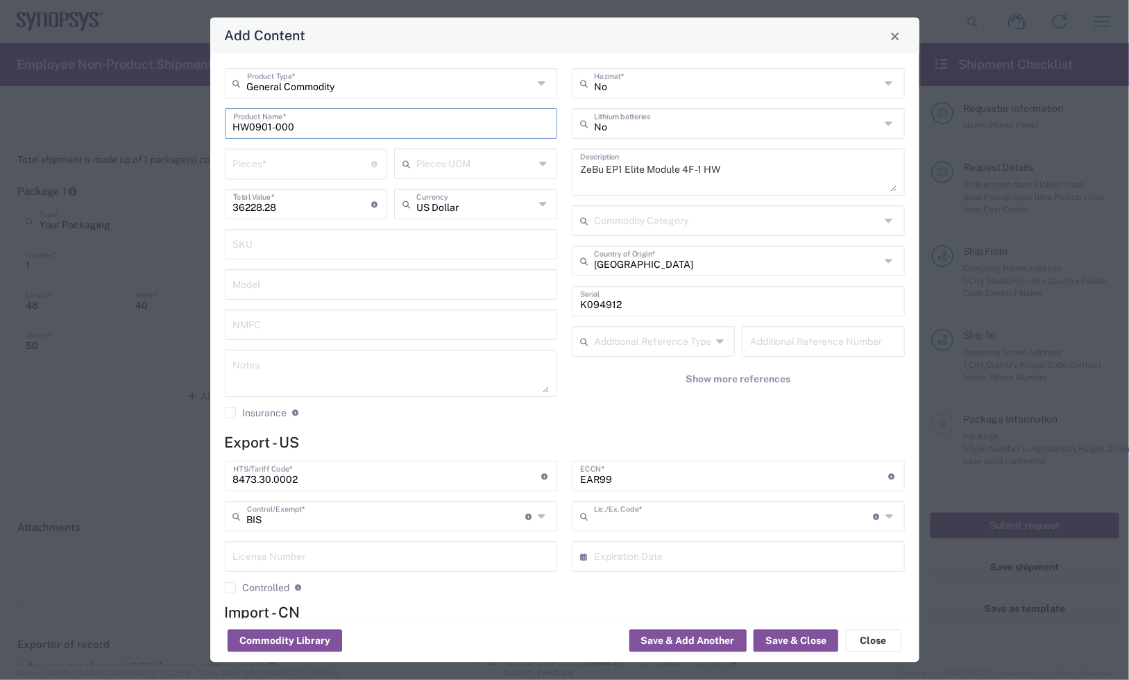
type input "NLR - No License Required"
click at [304, 165] on input "number" at bounding box center [302, 163] width 139 height 24
type input "1"
click at [334, 373] on textarea at bounding box center [391, 373] width 316 height 39
drag, startPoint x: 271, startPoint y: 130, endPoint x: 173, endPoint y: 137, distance: 98.1
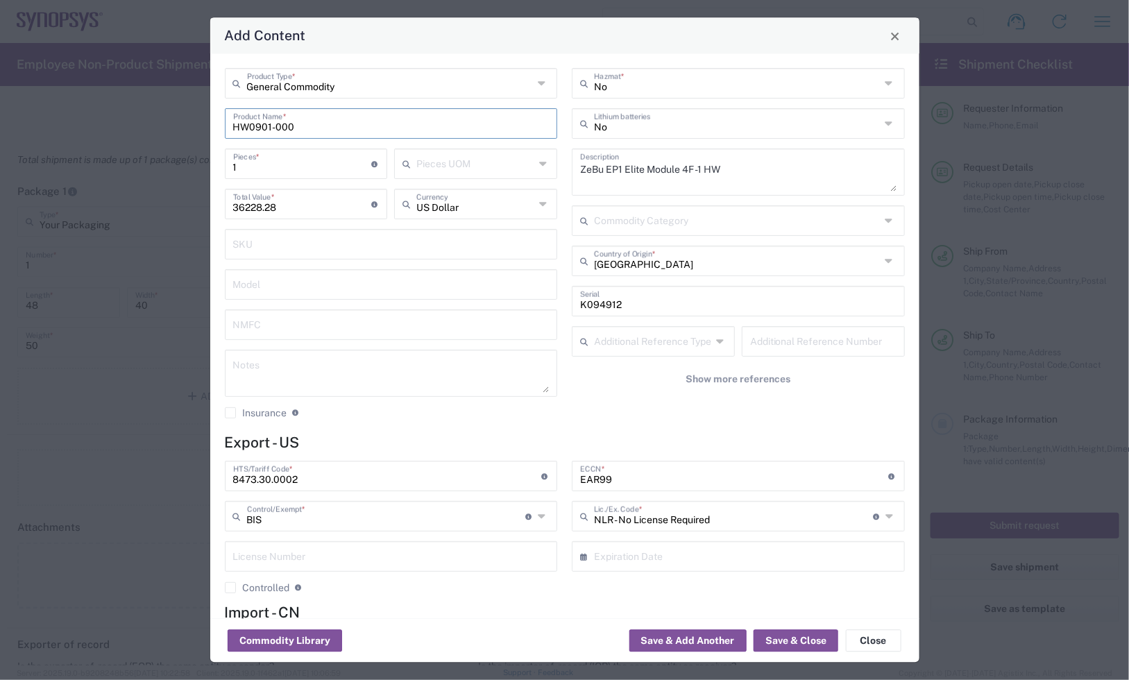
click at [173, 137] on div "Add Content General Commodity Product Type * HW0901-000 Product Name * 1 Pieces…" at bounding box center [564, 340] width 1129 height 680
click at [912, 45] on div "Add Content" at bounding box center [564, 36] width 709 height 36
click at [269, 359] on textarea at bounding box center [391, 373] width 316 height 39
paste textarea "36,228.28"
type textarea "36,228.28ea"
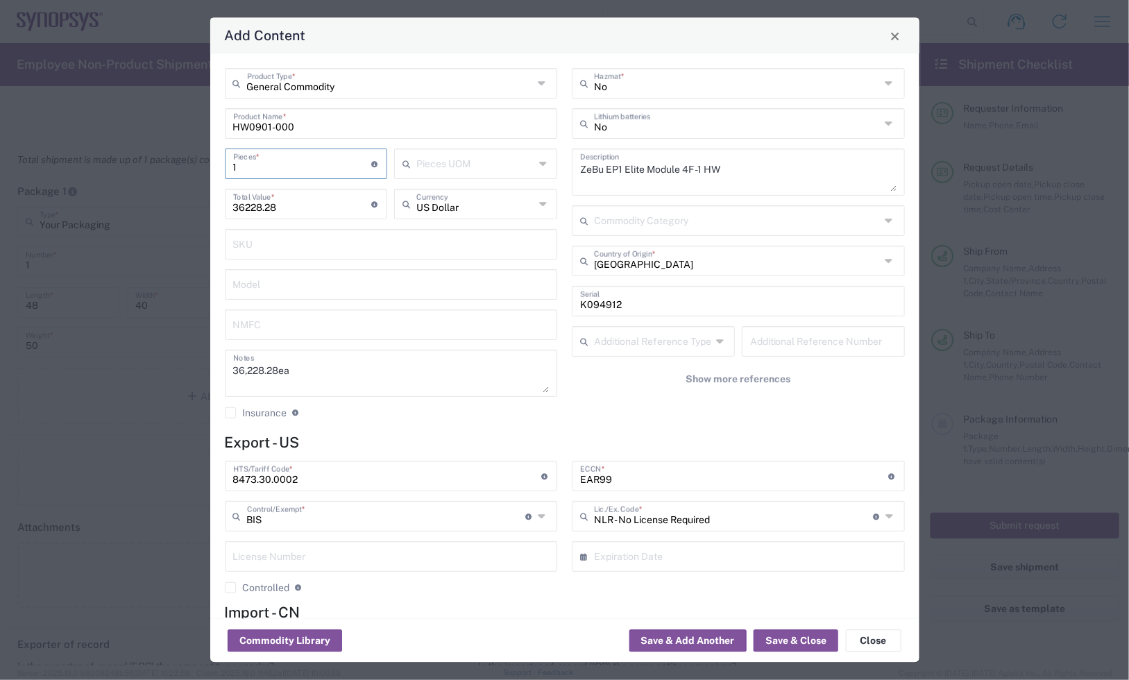
drag, startPoint x: 187, startPoint y: 166, endPoint x: 171, endPoint y: 182, distance: 22.1
click at [178, 171] on div "Add Content General Commodity Product Type * HW0901-000 Product Name * 1 Pieces…" at bounding box center [564, 340] width 1129 height 680
type input "2"
type input "72456.56"
type input "2"
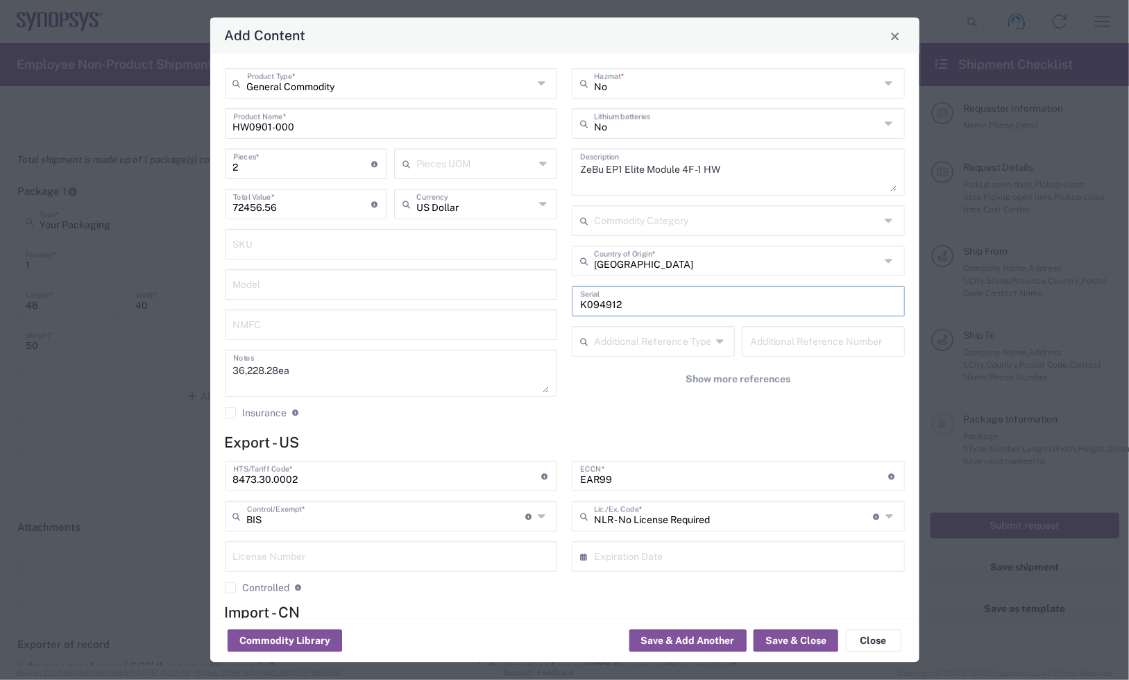
drag, startPoint x: 626, startPoint y: 302, endPoint x: 507, endPoint y: 297, distance: 119.4
click at [509, 297] on div "General Commodity Product Type * HW0901-000 Product Name * 2 Pieces * Number of…" at bounding box center [564, 249] width 694 height 361
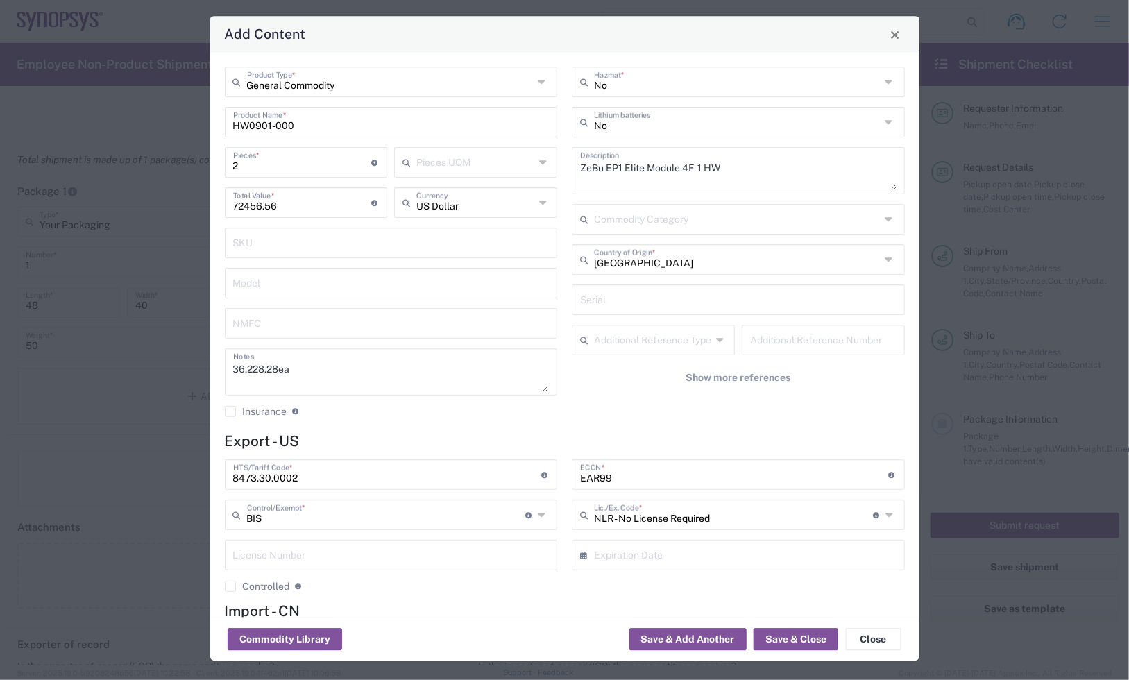
click at [816, 47] on div "Add Content" at bounding box center [564, 35] width 709 height 36
click at [600, 300] on input "text" at bounding box center [738, 299] width 316 height 24
paste input "E090521 E101098"
click at [614, 304] on input "E090521 E101098" at bounding box center [738, 299] width 316 height 24
click at [580, 306] on input "E090521, E101098" at bounding box center [738, 299] width 316 height 24
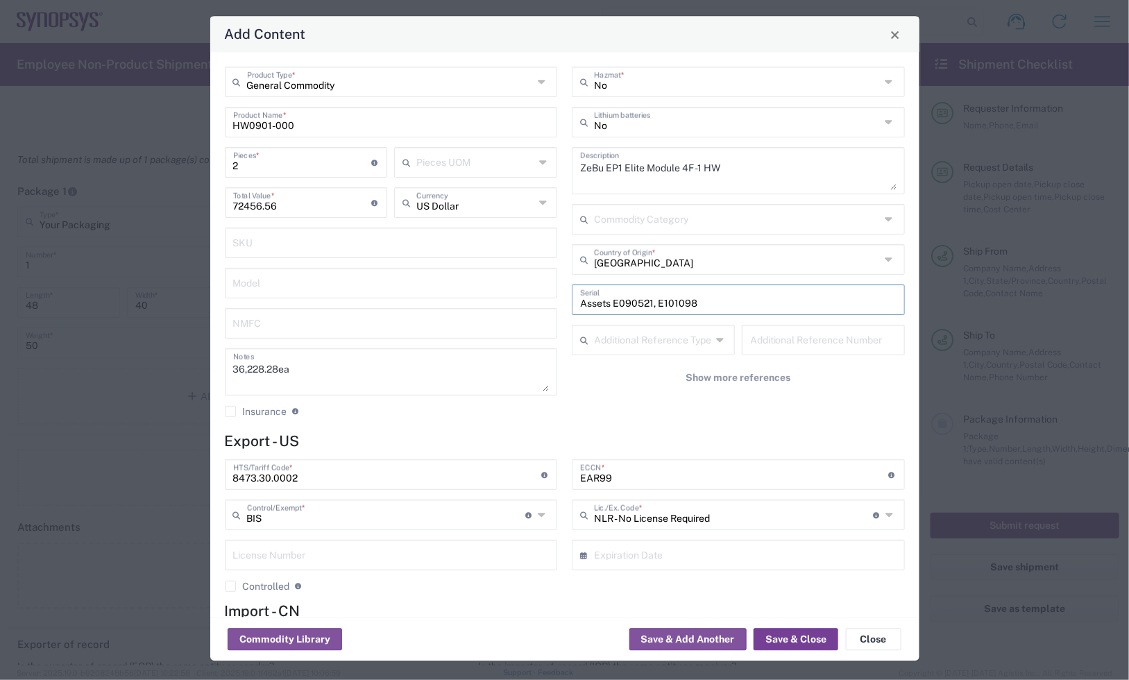
type input "Assets E090521, E101098"
click at [780, 632] on button "Save & Close" at bounding box center [795, 640] width 85 height 22
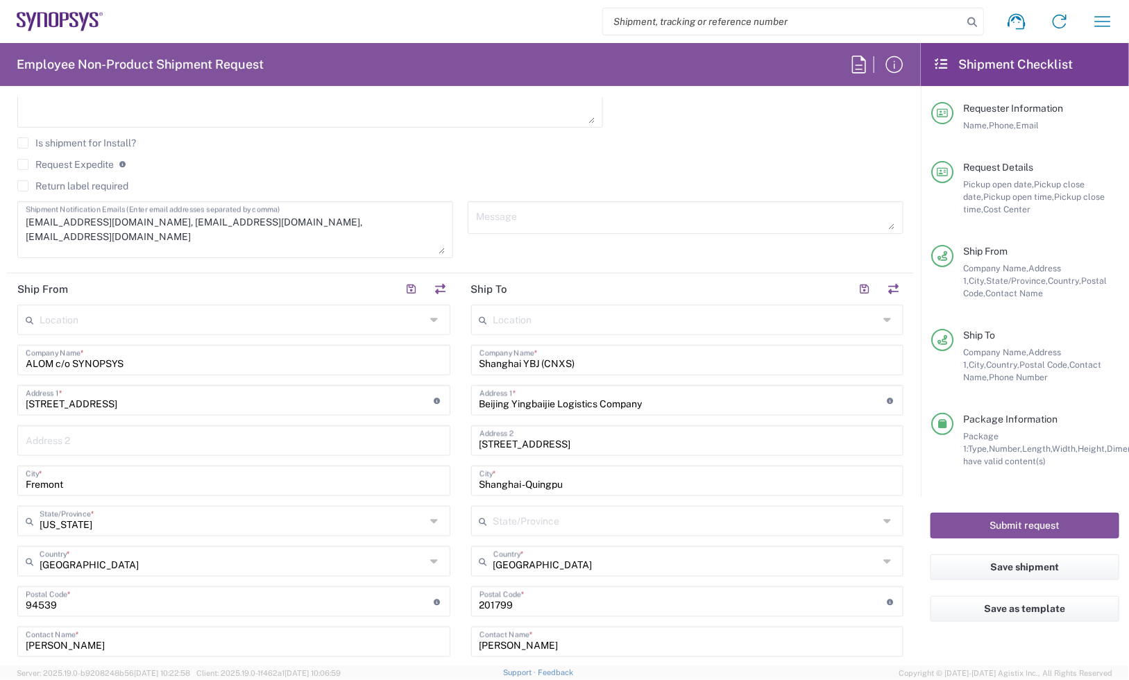
scroll to position [260, 0]
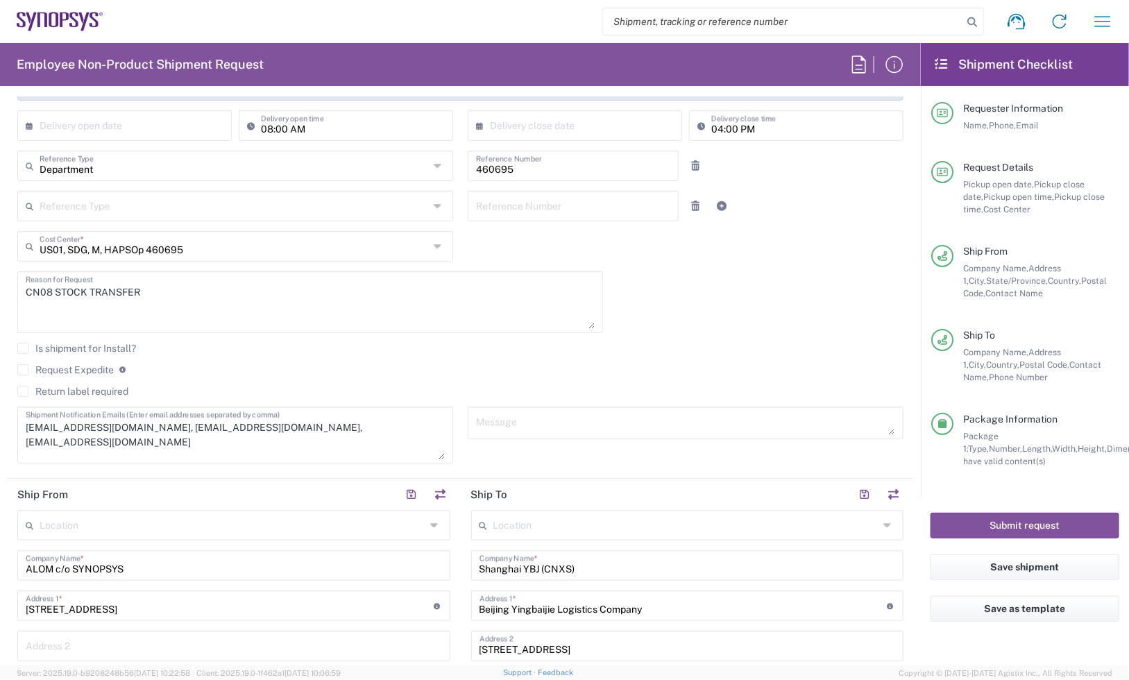
click at [198, 296] on textarea "CN08 STOCK TRANSFER" at bounding box center [310, 301] width 569 height 53
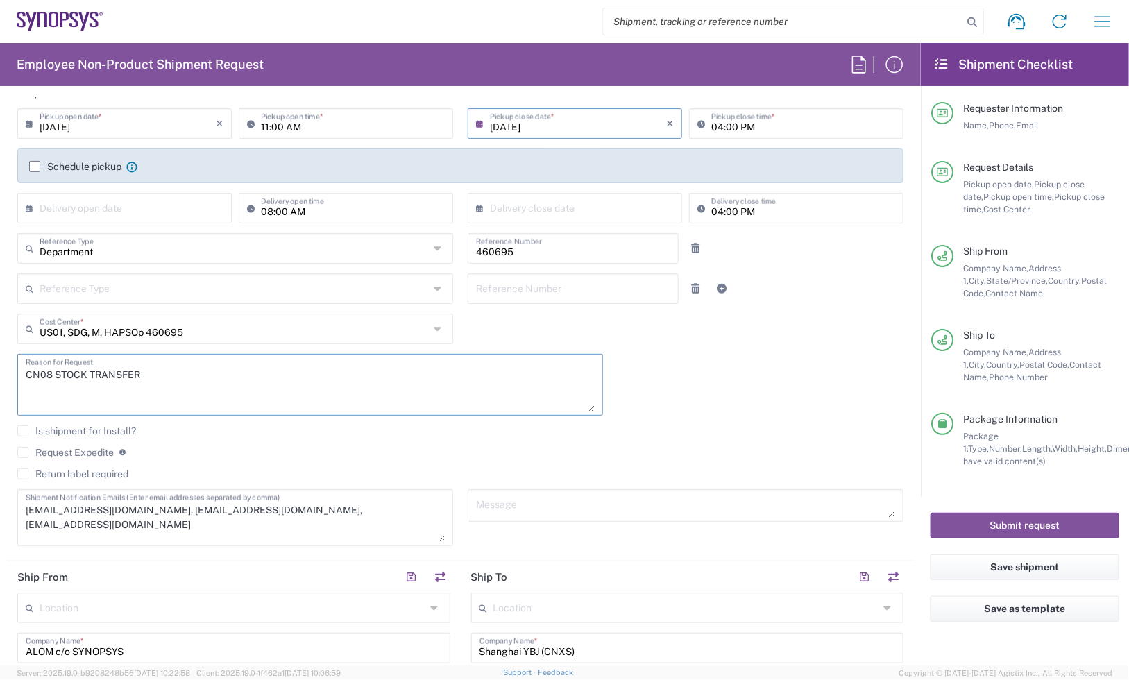
scroll to position [173, 0]
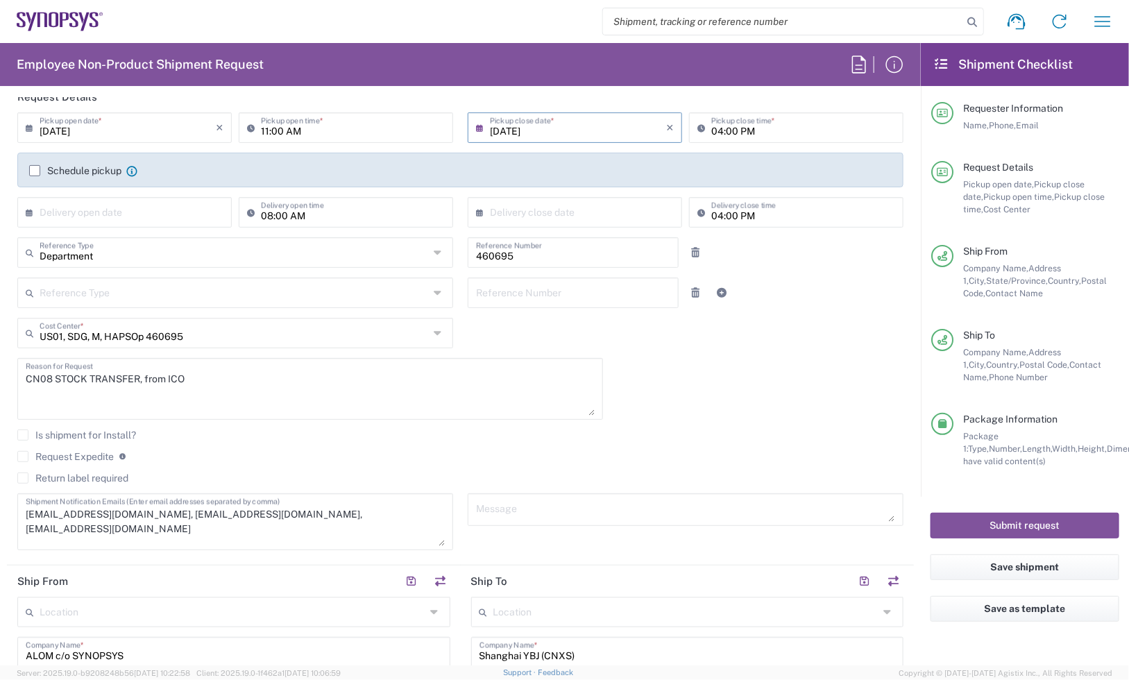
click at [791, 302] on div "Reference Type Customer Ref Department Invoice Number Purchase Order RMA Refere…" at bounding box center [460, 297] width 900 height 40
click at [216, 375] on textarea "CN08 STOCK TRANSFER, from ICO" at bounding box center [310, 388] width 569 height 53
paste textarea "7000006714"
click at [54, 380] on textarea "CN08 STOCK TRANSFER, from ICO 7000006714" at bounding box center [310, 388] width 569 height 53
click at [85, 379] on textarea "CN08 STOCK TRANSFER, from ICO 7000006714" at bounding box center [310, 388] width 569 height 53
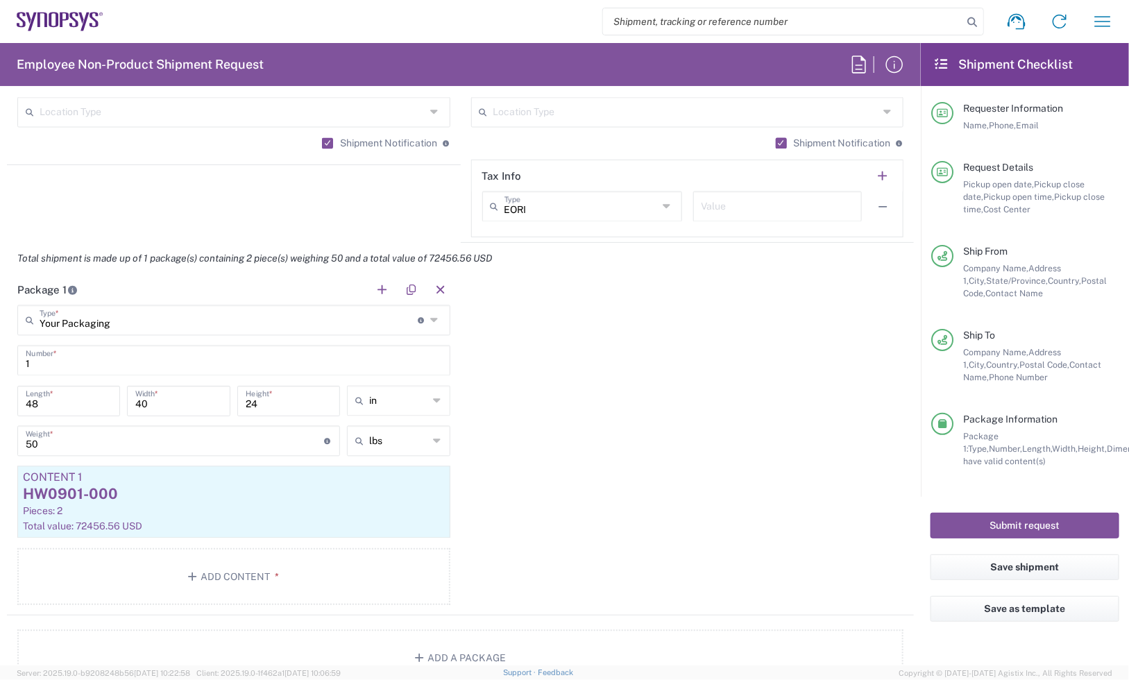
scroll to position [1214, 0]
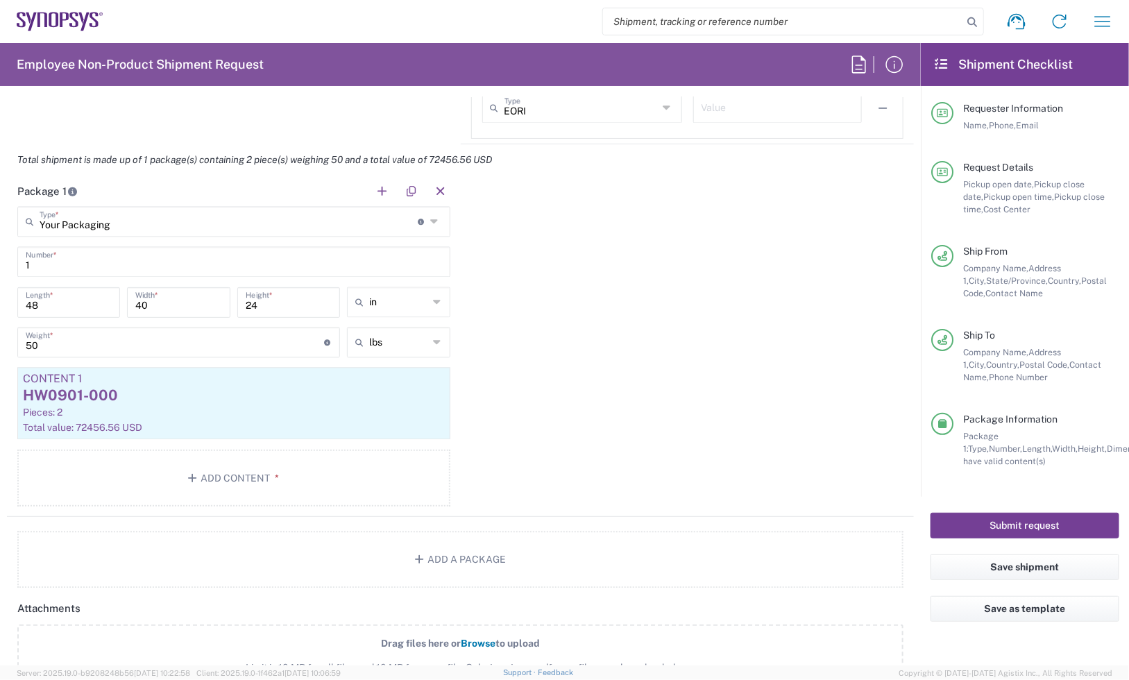
type textarea "CN08 STOCK/asset TRANSFER, from ICO 7000006714"
click at [1016, 528] on button "Submit request" at bounding box center [1024, 526] width 189 height 26
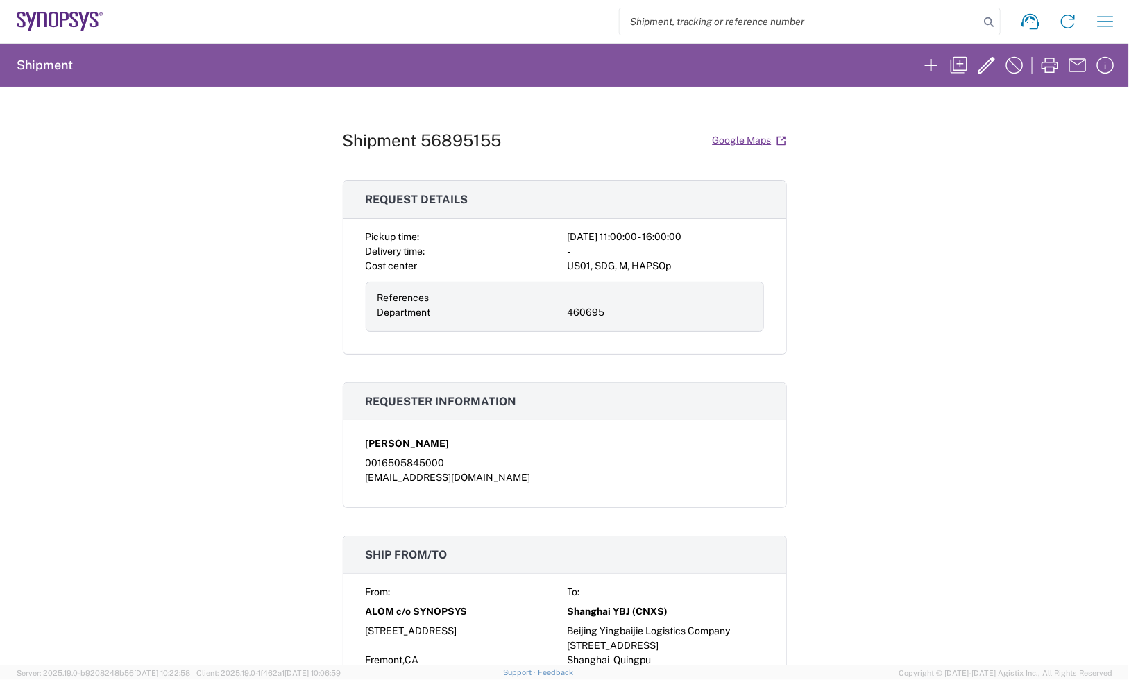
click at [439, 137] on h1 "Shipment 56895155" at bounding box center [422, 140] width 159 height 20
copy h1 "56895155"
click at [976, 163] on div "Shipment 56895155 Google Maps Request details Pickup time: 2025-09-23 11:00:00 …" at bounding box center [564, 376] width 1129 height 579
